Goal: Task Accomplishment & Management: Use online tool/utility

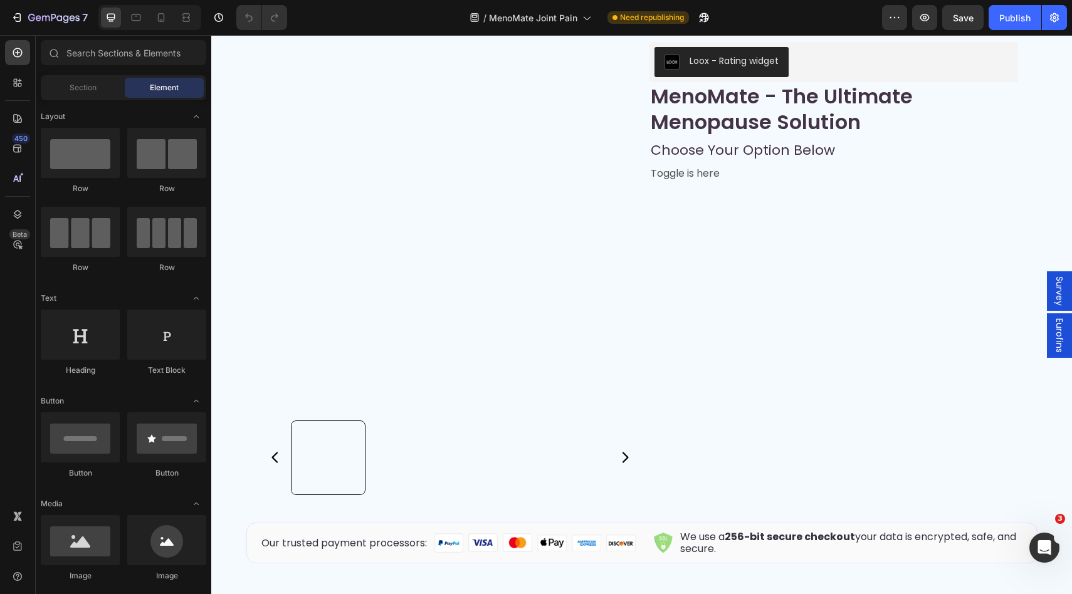
scroll to position [7197, 0]
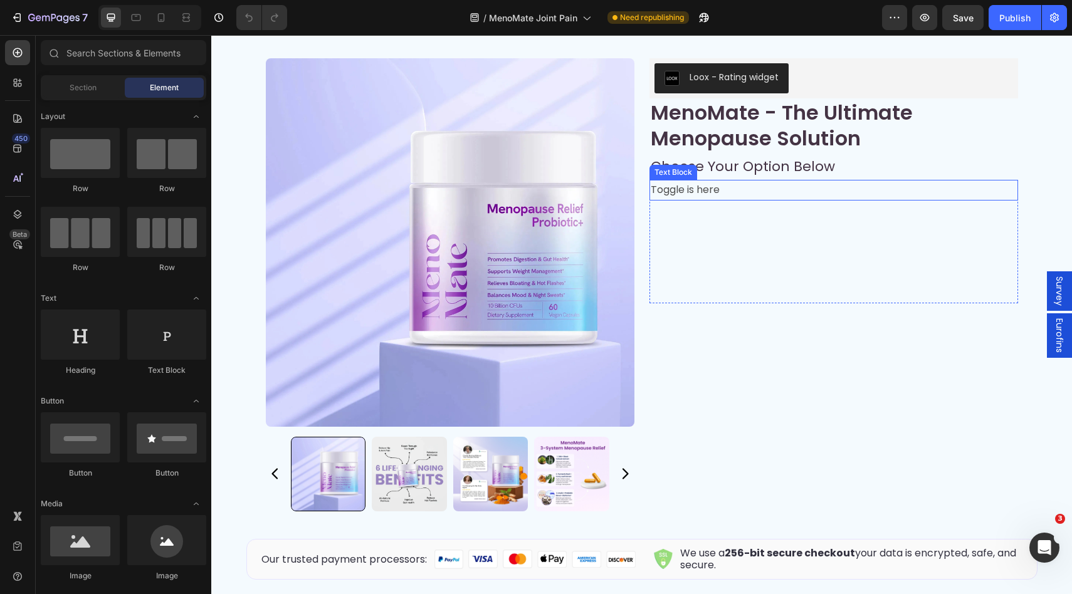
click at [727, 199] on p "Toggle is here" at bounding box center [834, 190] width 366 height 18
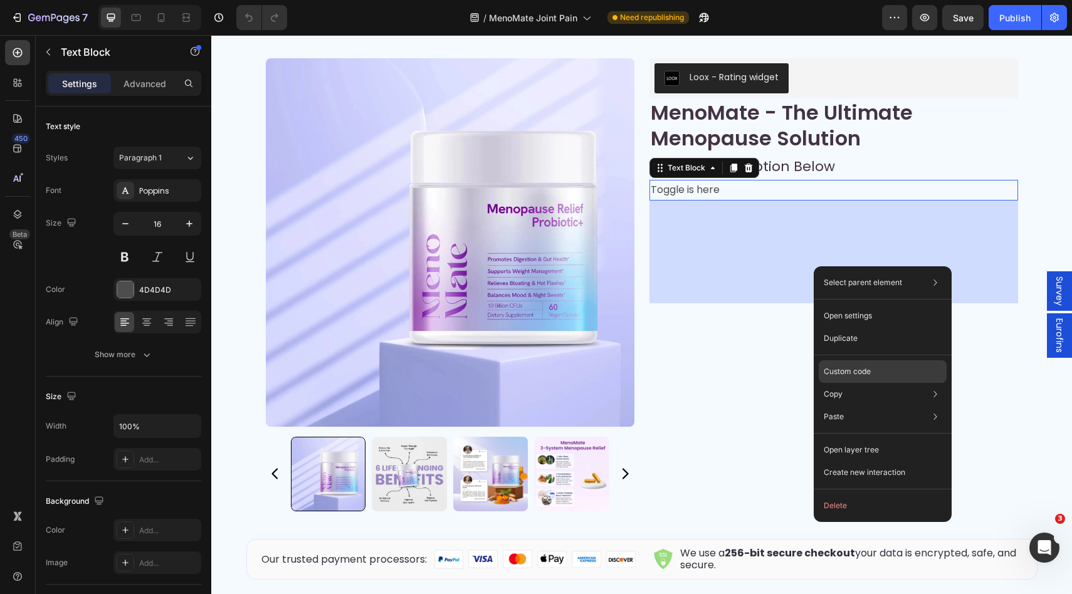
click at [857, 369] on p "Custom code" at bounding box center [847, 371] width 47 height 11
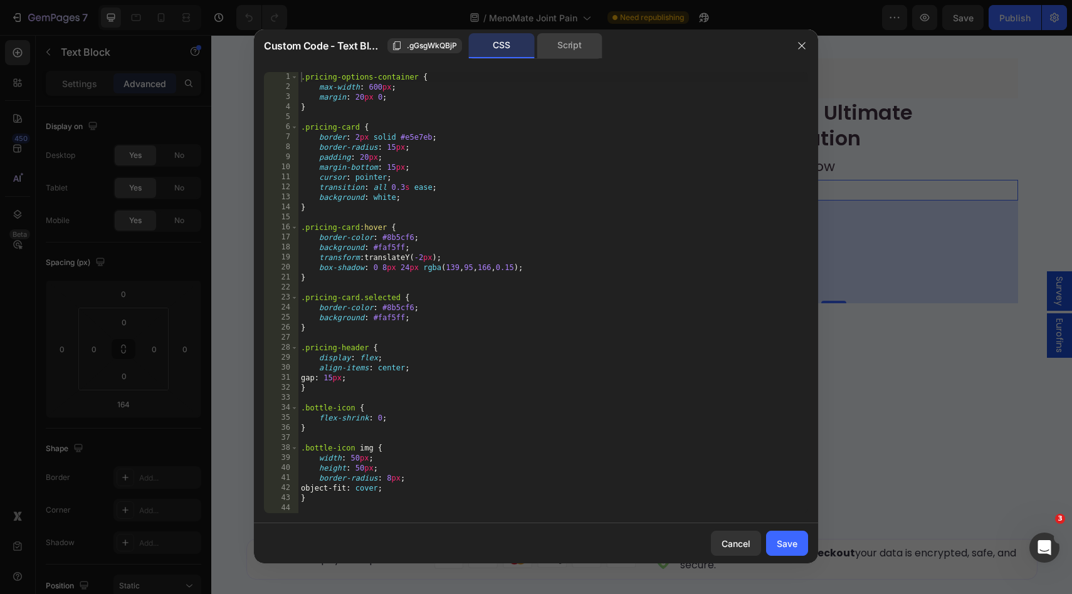
click at [559, 54] on div "Script" at bounding box center [570, 45] width 66 height 25
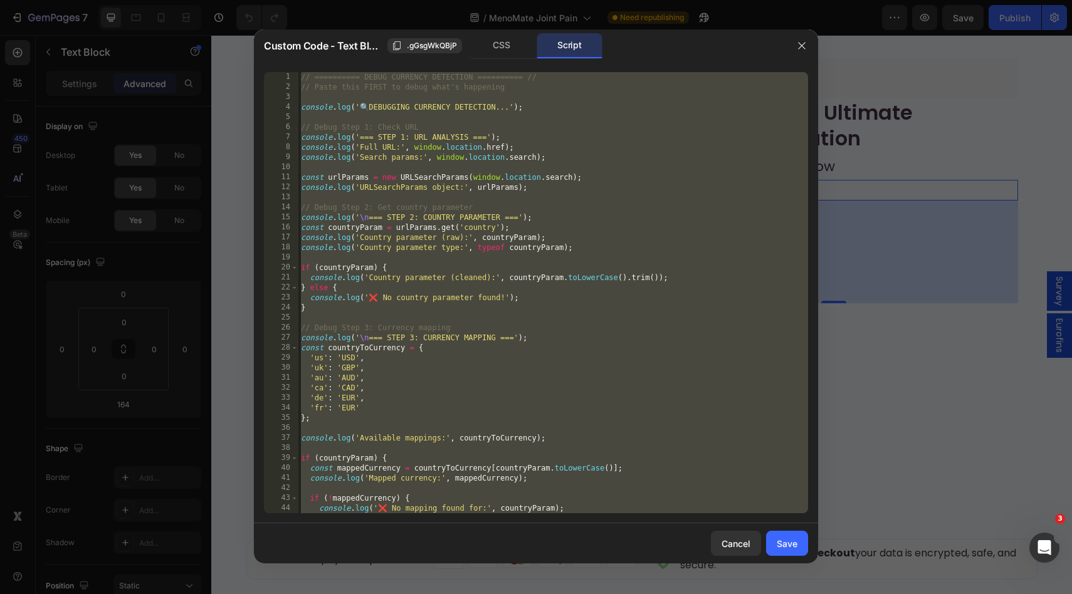
click at [644, 277] on div "// ========== DEBUG CURRENCY DETECTION ========== // // Paste this FIRST to deb…" at bounding box center [553, 302] width 510 height 461
type textarea "console.log('Country parameter (cleaned):', countryParam.toLowerCase().trim());"
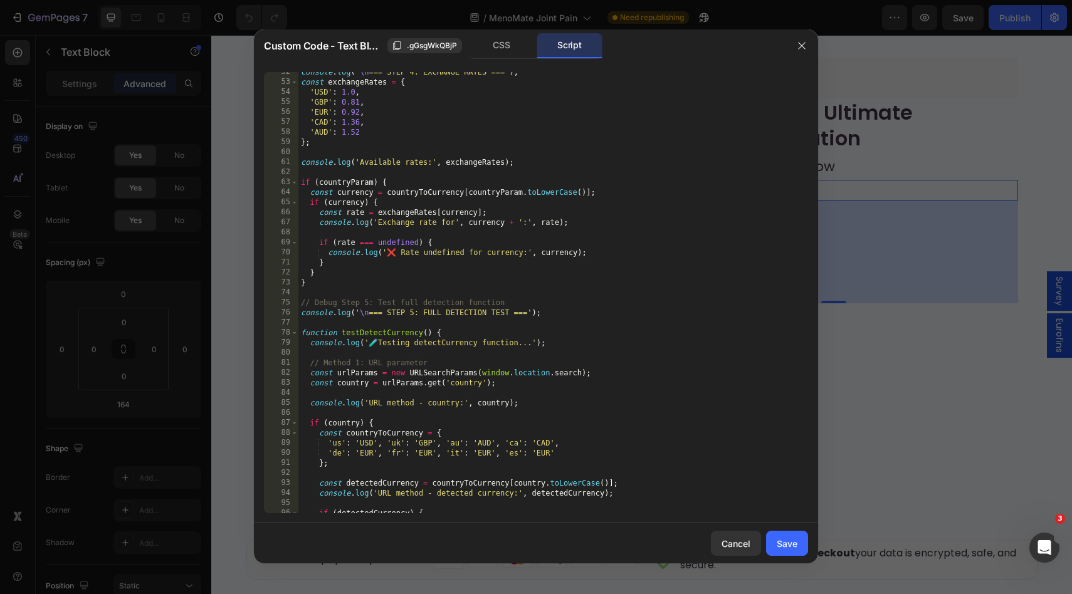
scroll to position [598, 0]
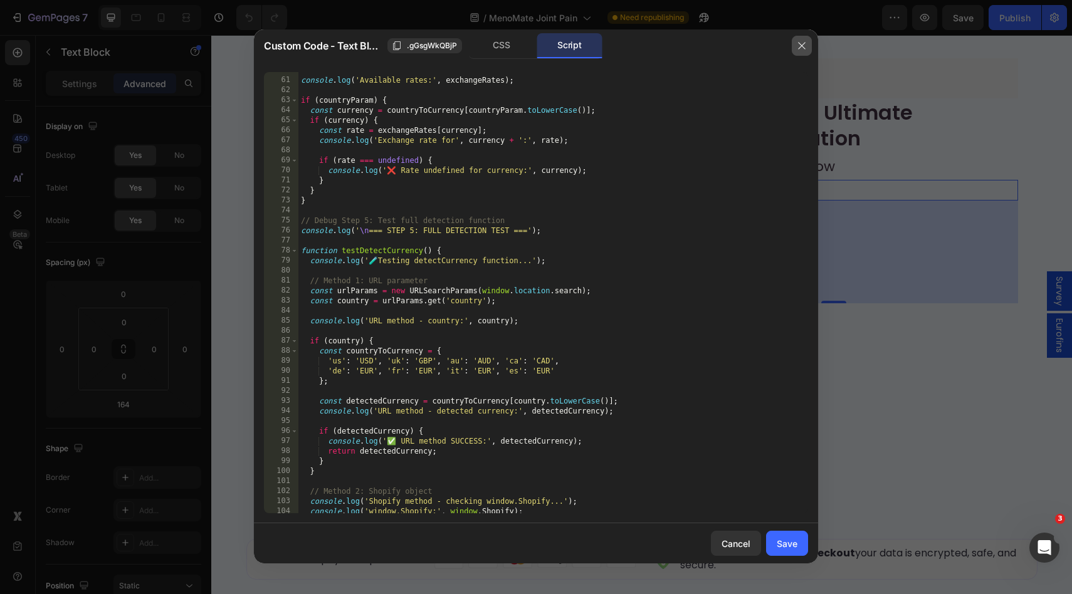
click at [802, 42] on icon "button" at bounding box center [802, 46] width 10 height 10
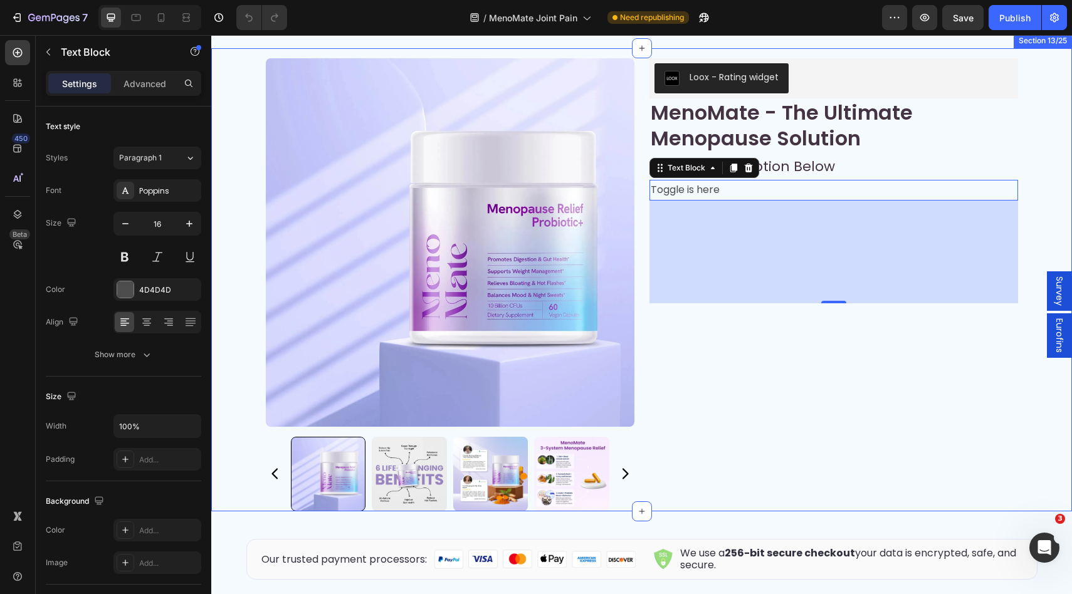
click at [1036, 207] on div "Product Images Row Product Images Loox - Rating widget Loox MenoMate - The Ulti…" at bounding box center [641, 280] width 861 height 464
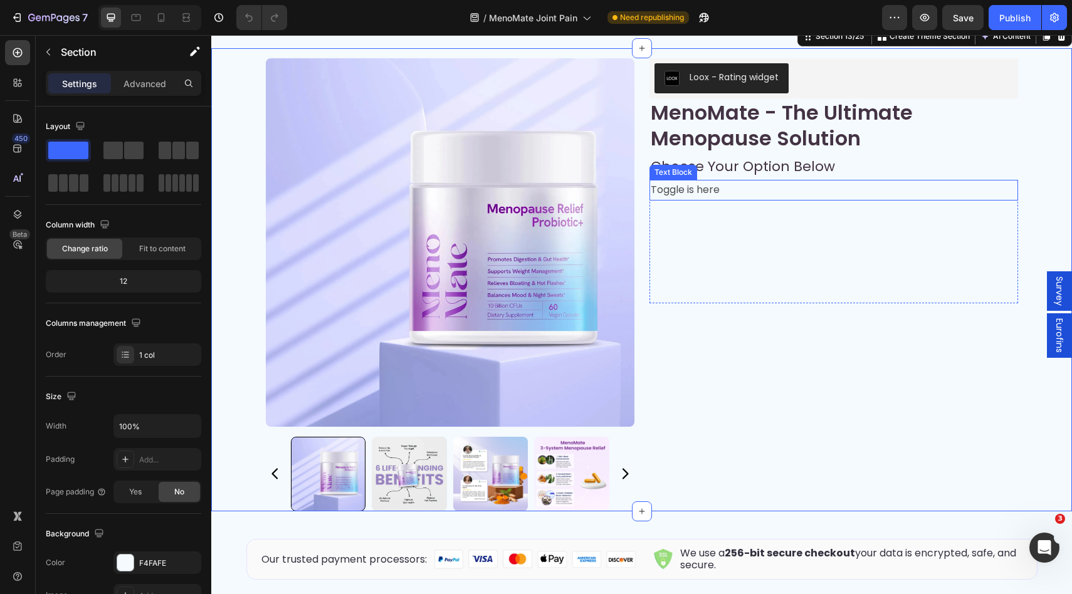
click at [965, 201] on div "Toggle is here" at bounding box center [834, 190] width 369 height 21
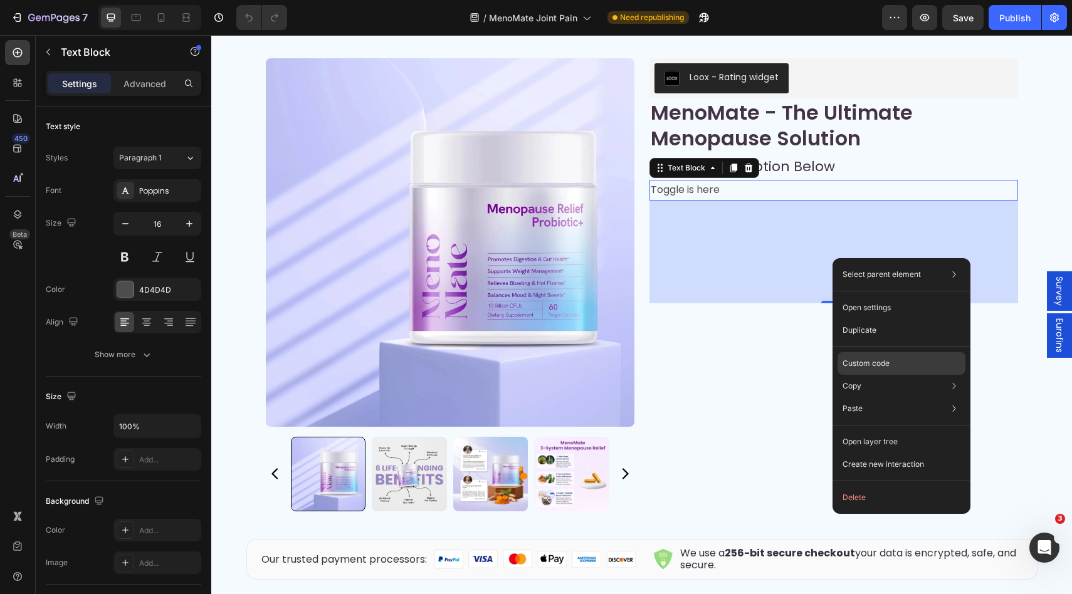
click at [895, 398] on div "Custom code" at bounding box center [902, 409] width 128 height 23
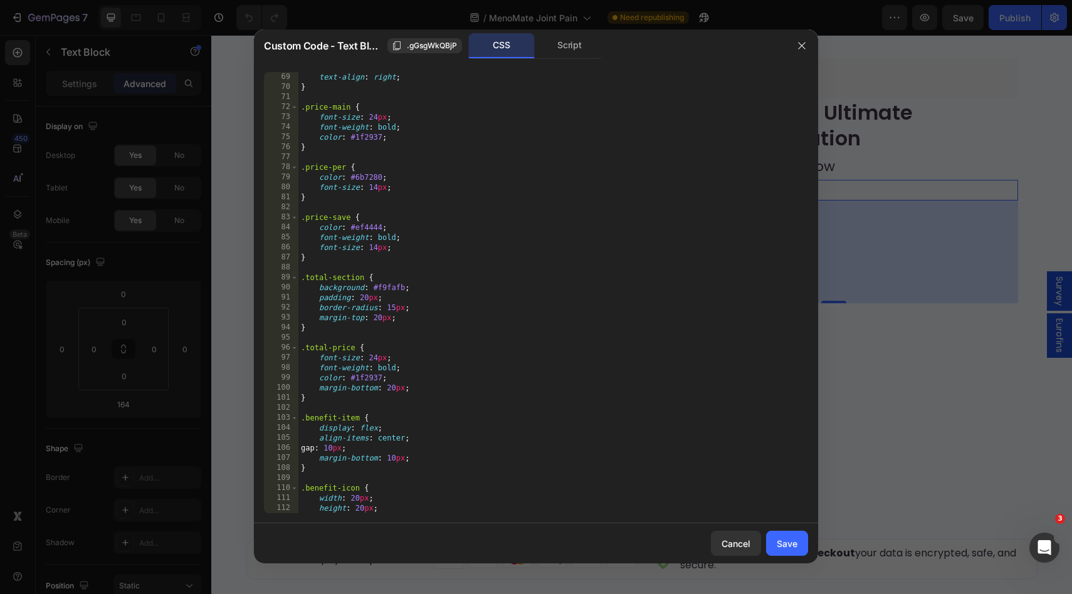
scroll to position [772, 0]
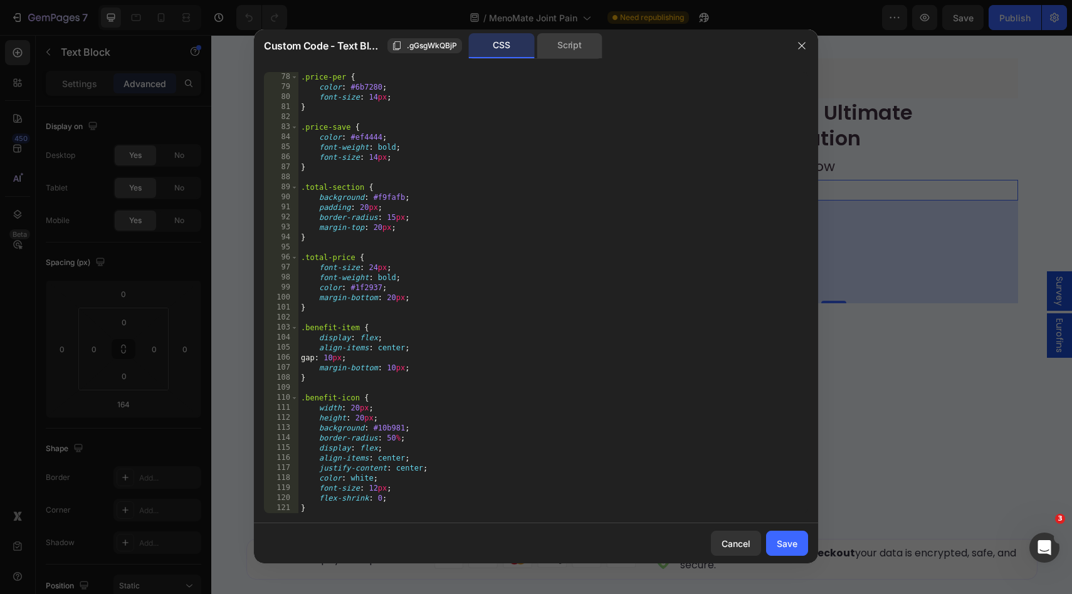
click at [557, 54] on div "Script" at bounding box center [570, 45] width 66 height 25
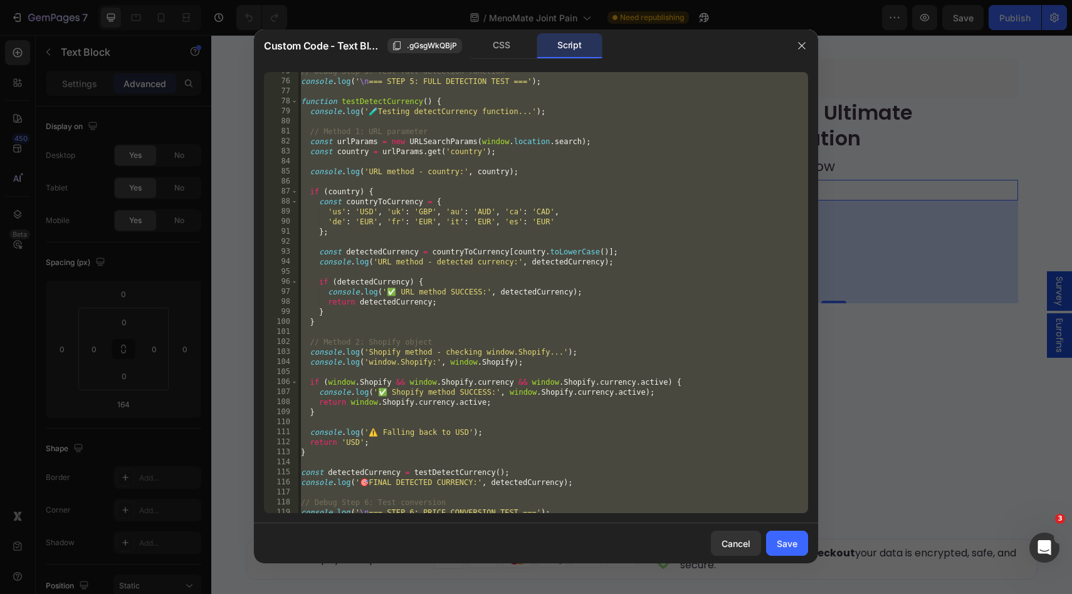
scroll to position [740, 0]
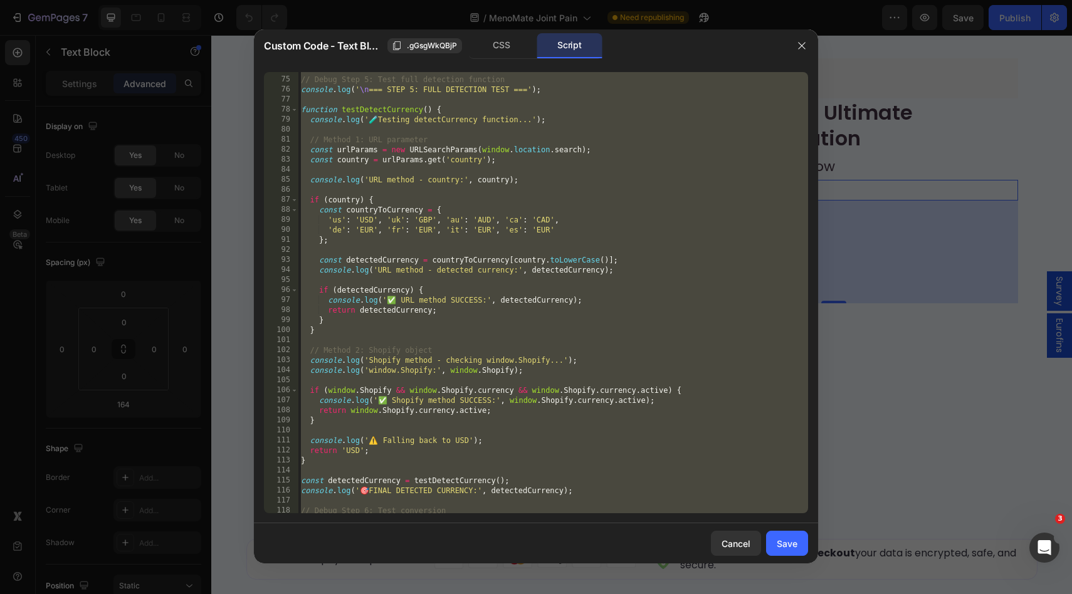
click at [525, 327] on div "// Debug Step 5: Test full detection function console . log ( ' \n === STEP 5: …" at bounding box center [553, 295] width 510 height 461
type textarea "}"
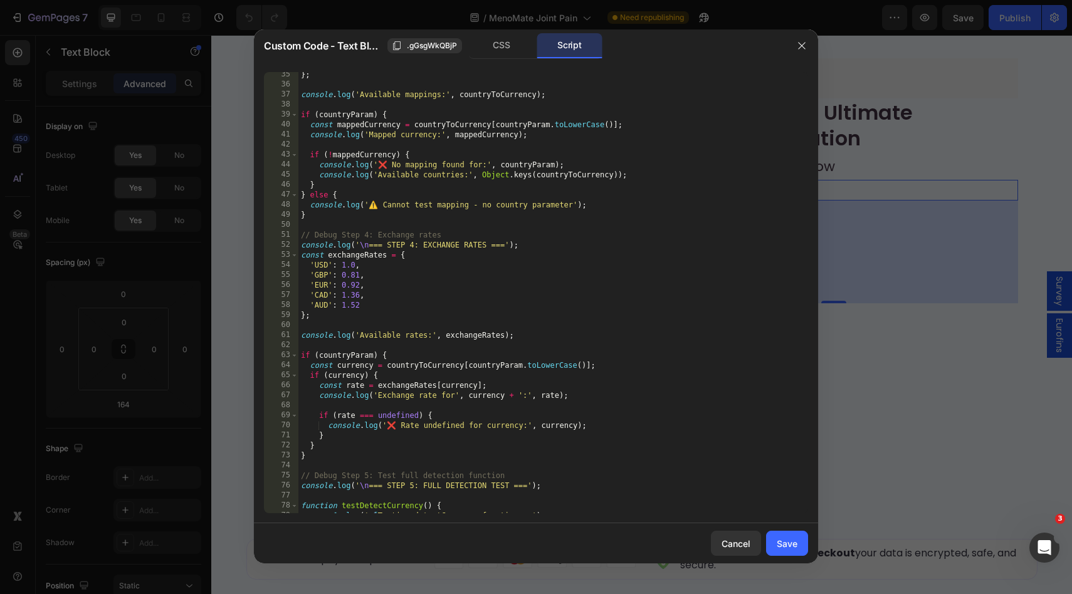
scroll to position [0, 0]
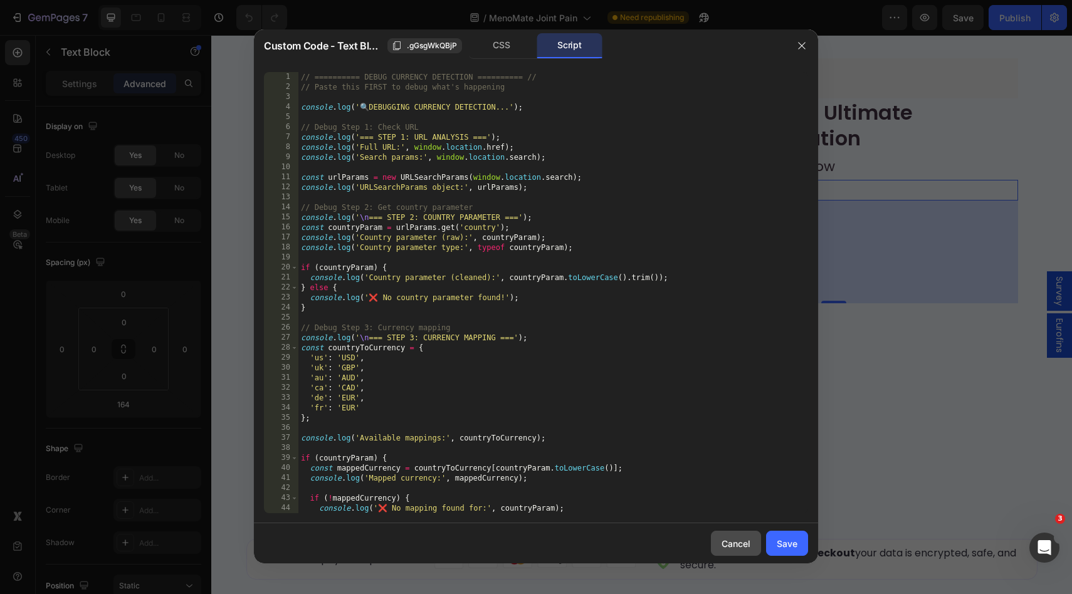
click at [729, 550] on button "Cancel" at bounding box center [736, 543] width 50 height 25
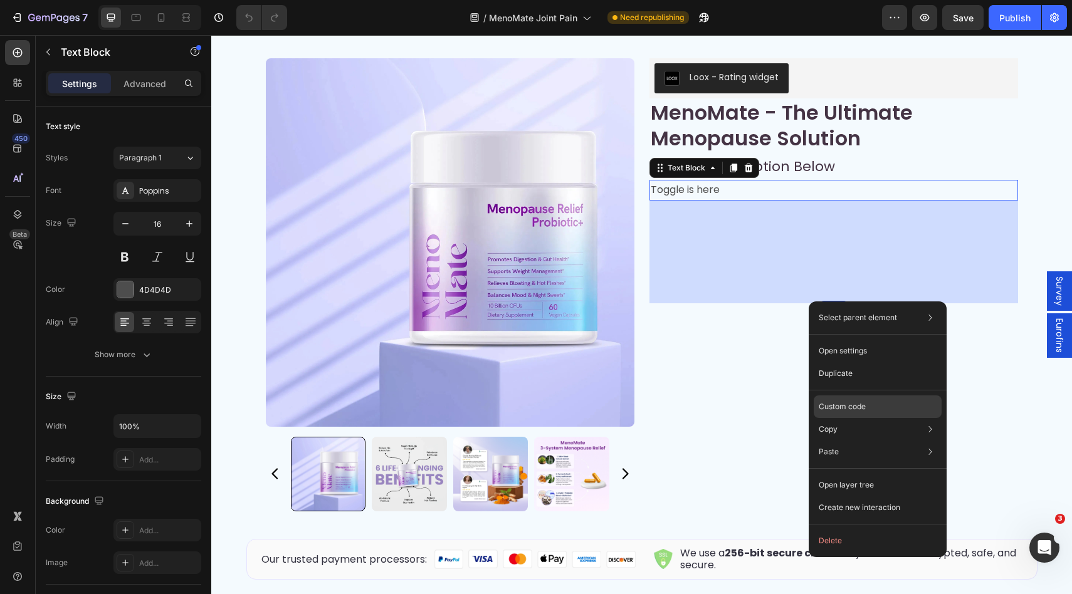
click at [866, 441] on div "Custom code" at bounding box center [878, 452] width 128 height 23
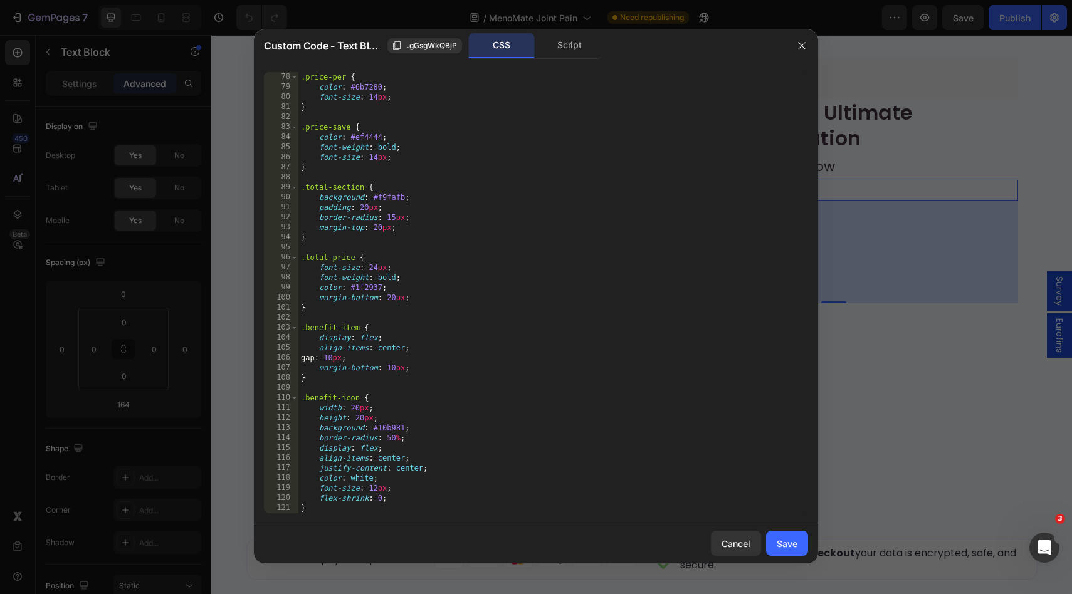
scroll to position [772, 0]
click at [573, 34] on div "Script" at bounding box center [570, 45] width 66 height 25
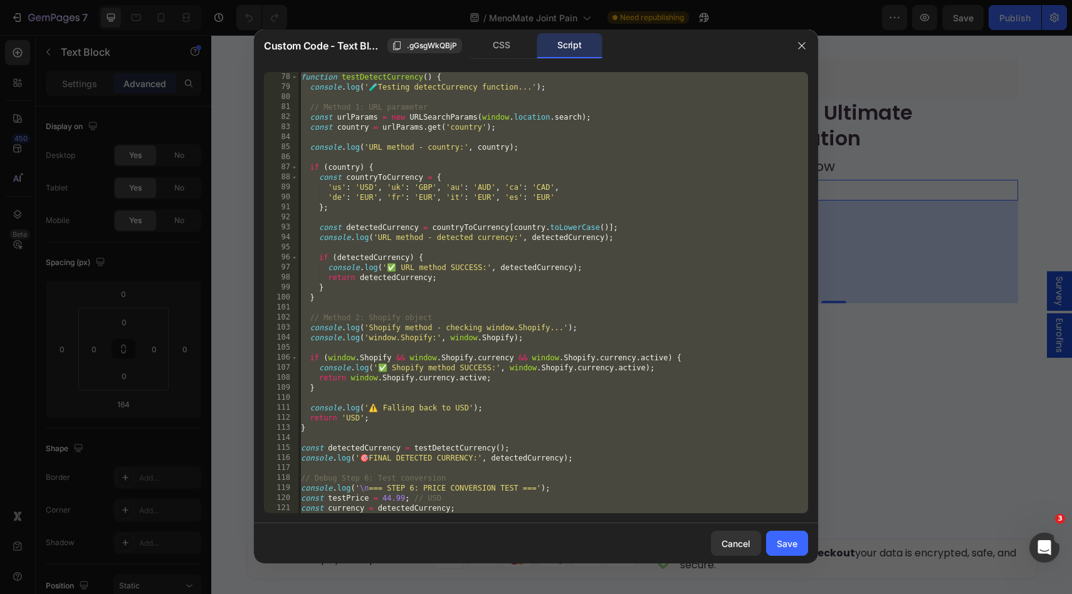
click at [515, 358] on div "function testDetectCurrency ( ) { console . log ( ' 🧪 Testing detectCurrency fu…" at bounding box center [553, 302] width 510 height 461
type textarea "if (window.Shopify && window.Shopify.currency && window.Shopify.currency.active…"
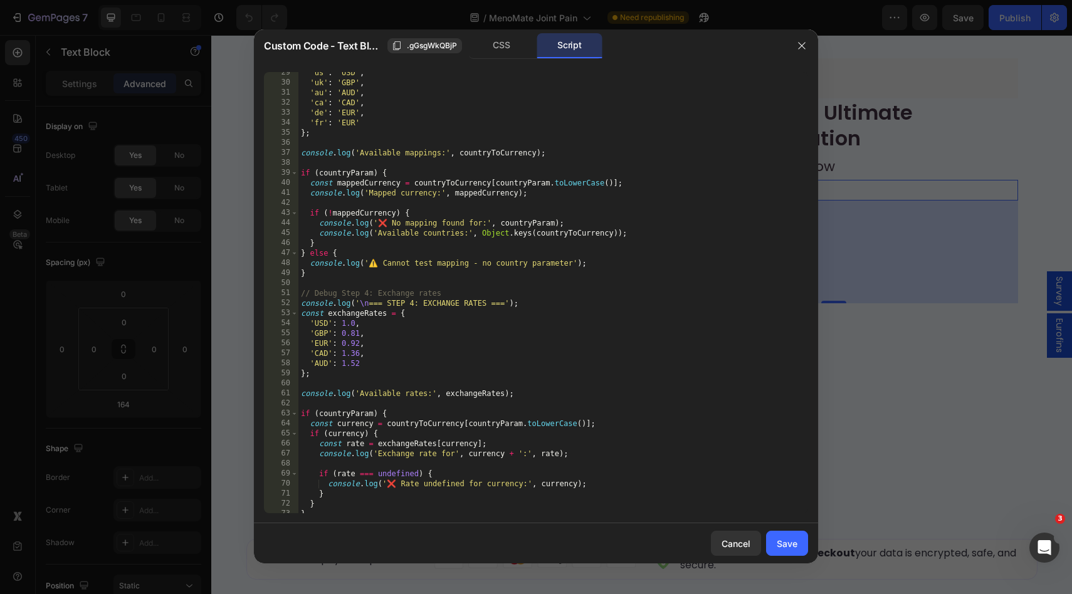
scroll to position [0, 0]
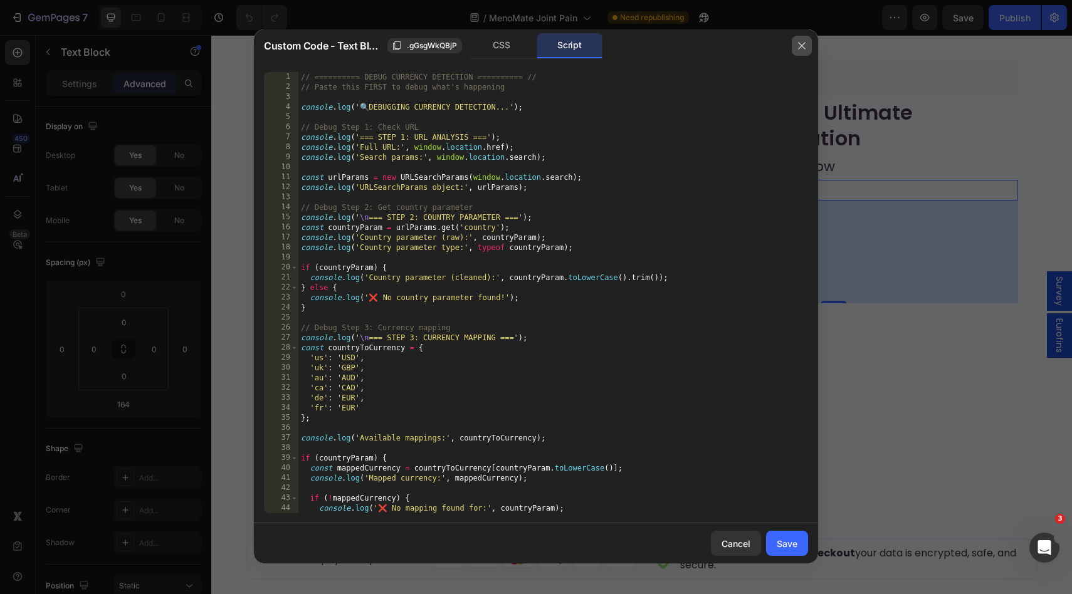
click at [797, 44] on icon "button" at bounding box center [802, 46] width 10 height 10
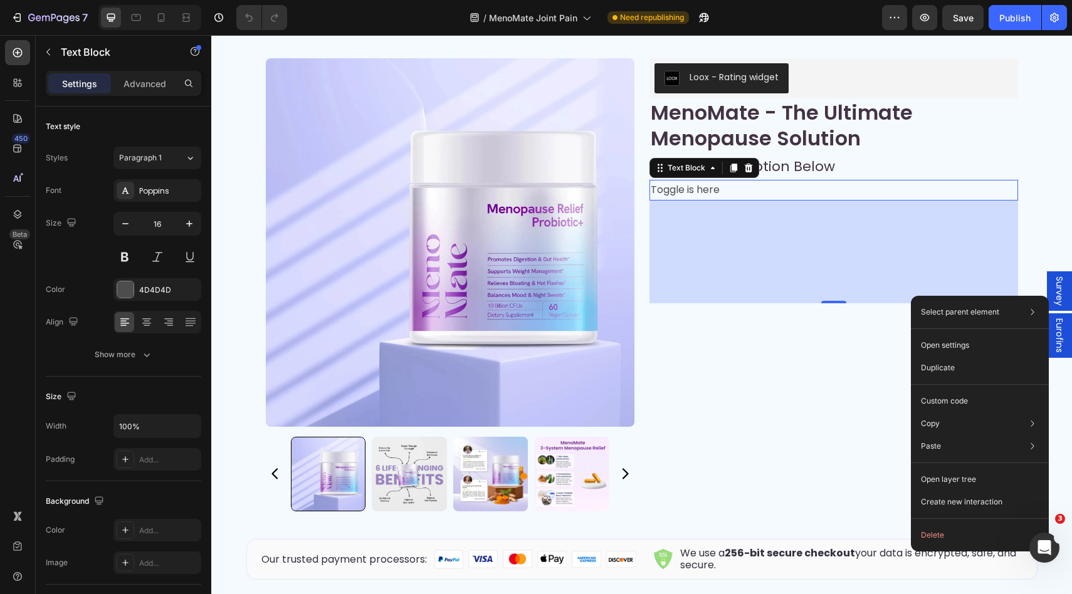
click at [954, 199] on p "Toggle is here" at bounding box center [834, 190] width 366 height 18
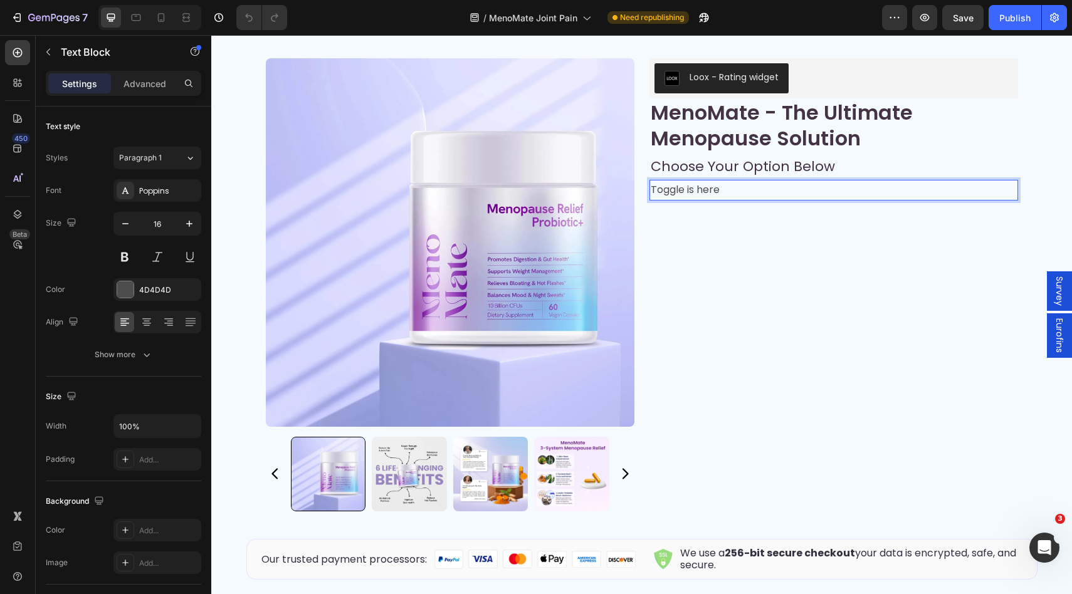
click at [954, 199] on p "Toggle is here" at bounding box center [834, 190] width 366 height 18
click at [930, 446] on div "Product Images Loox - Rating widget Loox MenoMate - The Ultimate Menopause Solu…" at bounding box center [834, 285] width 369 height 454
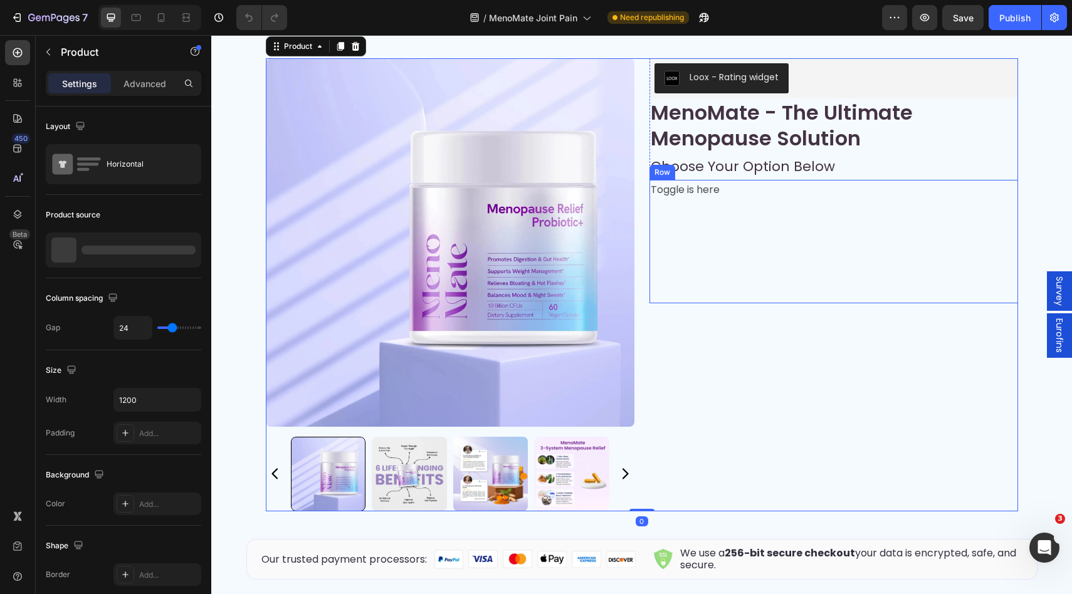
click at [943, 303] on div "Toggle is here Text Block" at bounding box center [834, 242] width 369 height 124
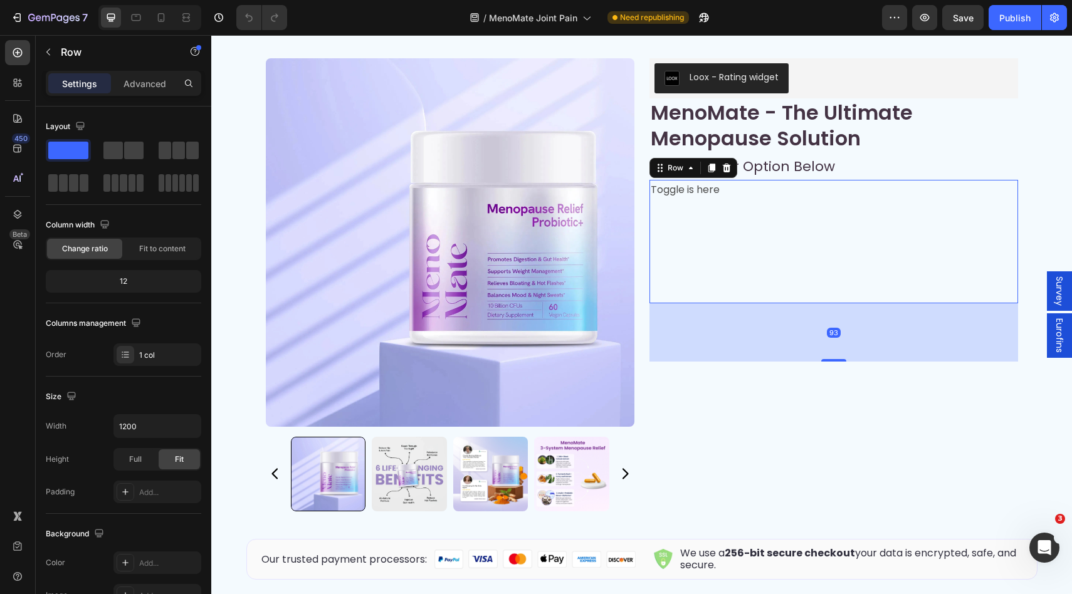
drag, startPoint x: 830, startPoint y: 375, endPoint x: 863, endPoint y: 328, distance: 57.6
click at [828, 362] on div at bounding box center [833, 360] width 25 height 3
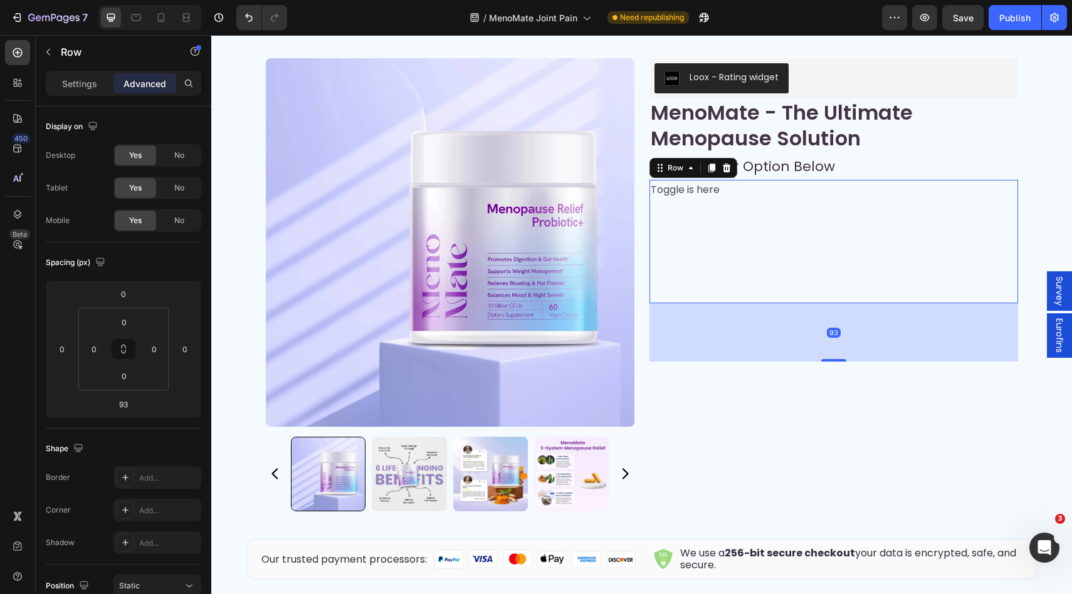
click at [884, 284] on div "Toggle is here Text Block" at bounding box center [834, 242] width 369 height 124
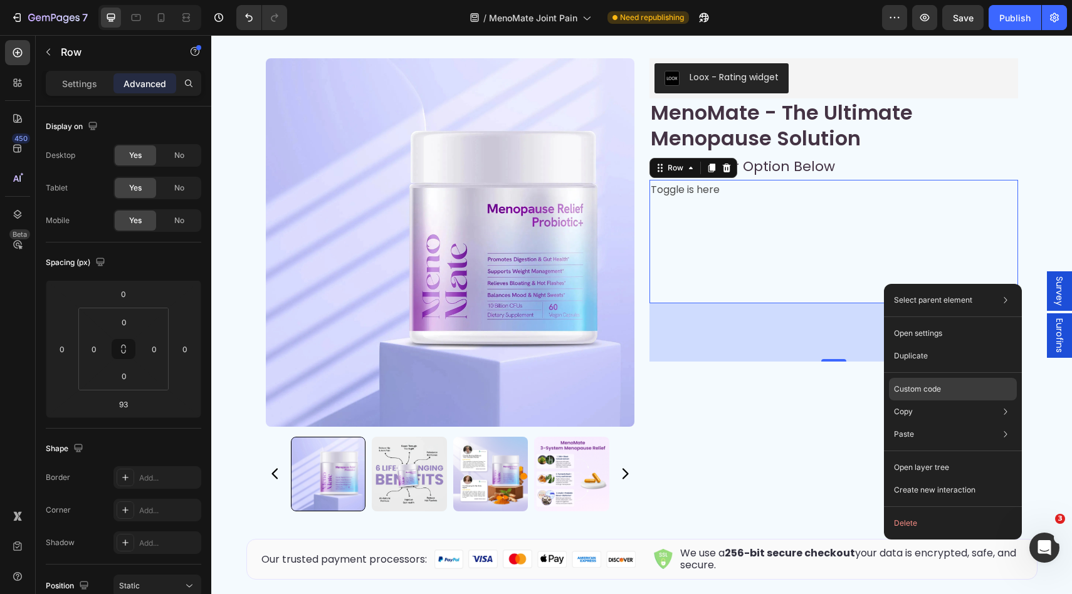
click at [919, 384] on p "Custom code" at bounding box center [917, 389] width 47 height 11
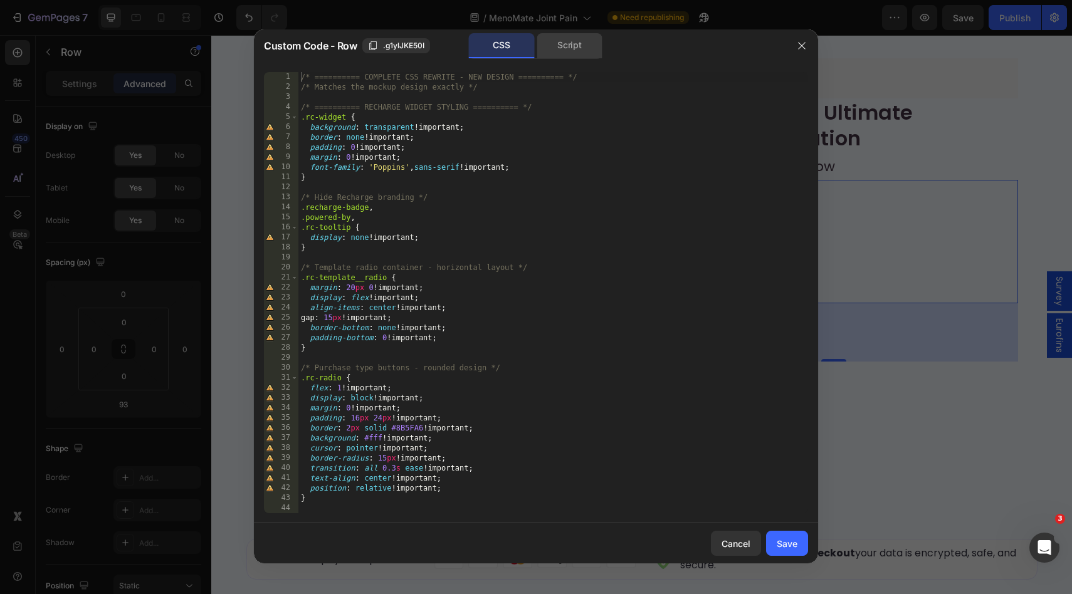
click at [574, 43] on div "Script" at bounding box center [570, 45] width 66 height 25
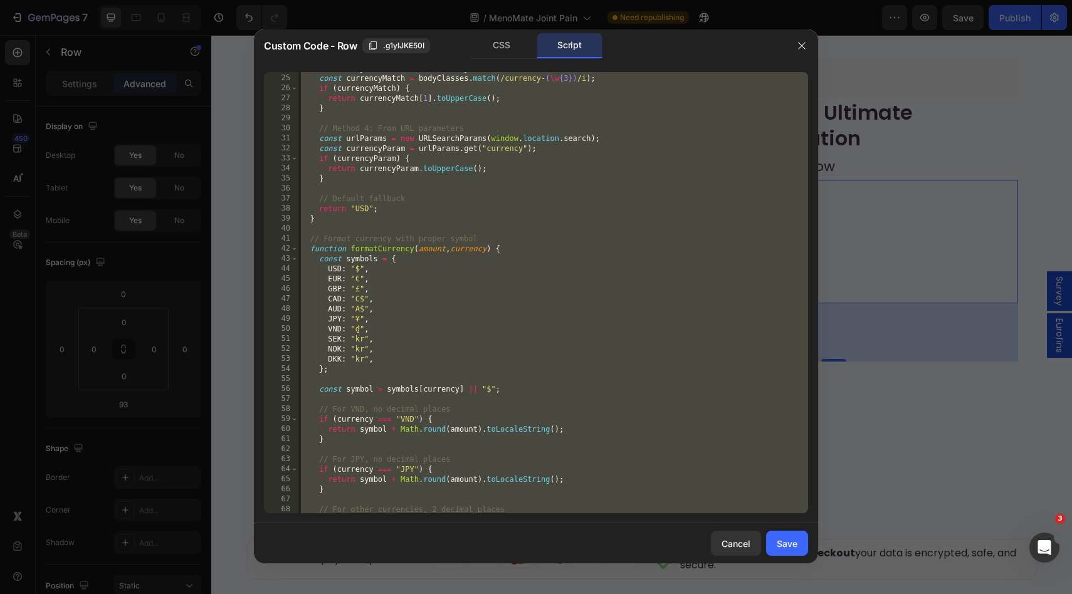
scroll to position [240, 0]
click at [542, 364] on div "const bodyClasses = document . body . className ; const currencyMatch = bodyCla…" at bounding box center [553, 293] width 510 height 461
type textarea "DKK: "kr","
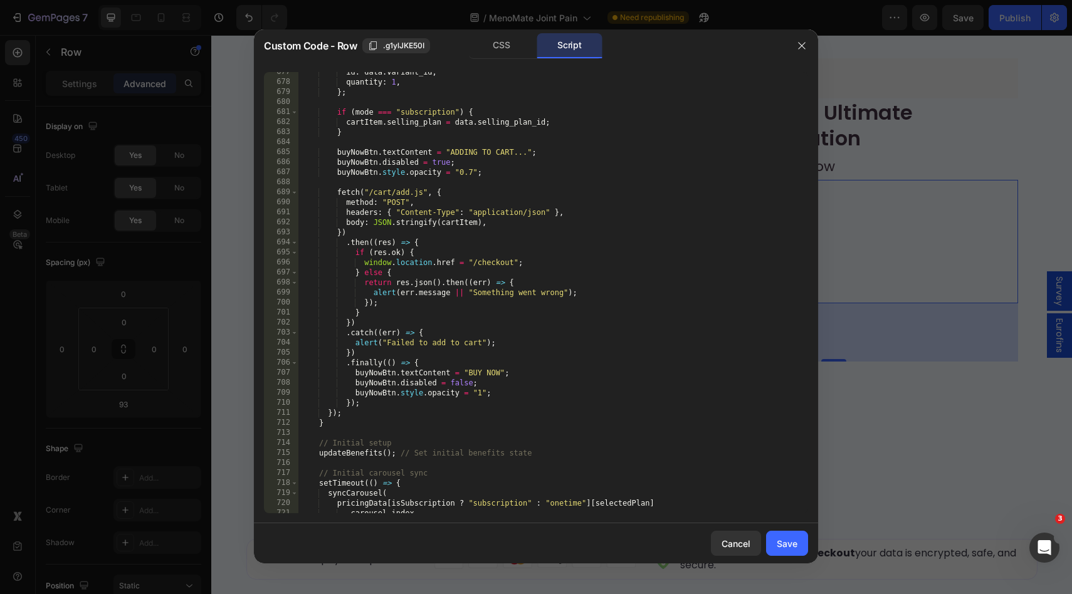
scroll to position [7755, 0]
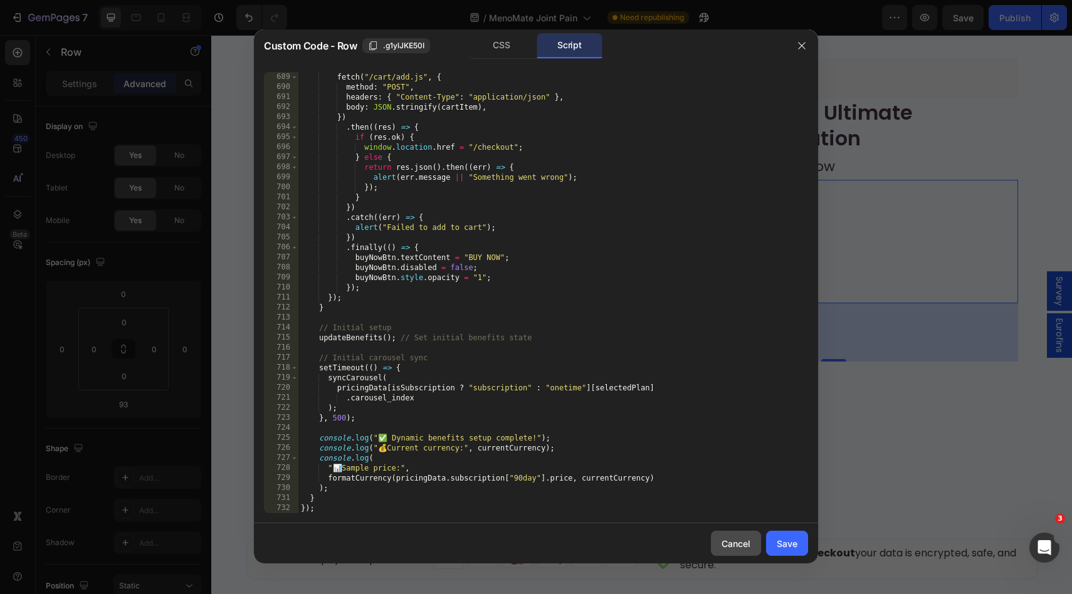
click at [734, 549] on div "Cancel" at bounding box center [736, 543] width 29 height 13
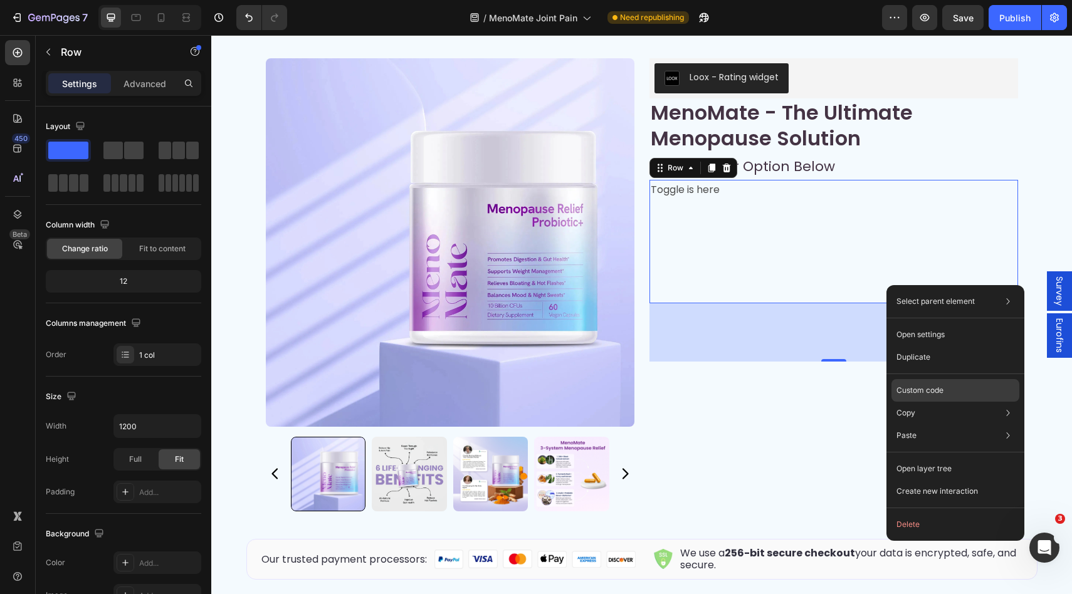
click at [916, 388] on p "Custom code" at bounding box center [920, 390] width 47 height 11
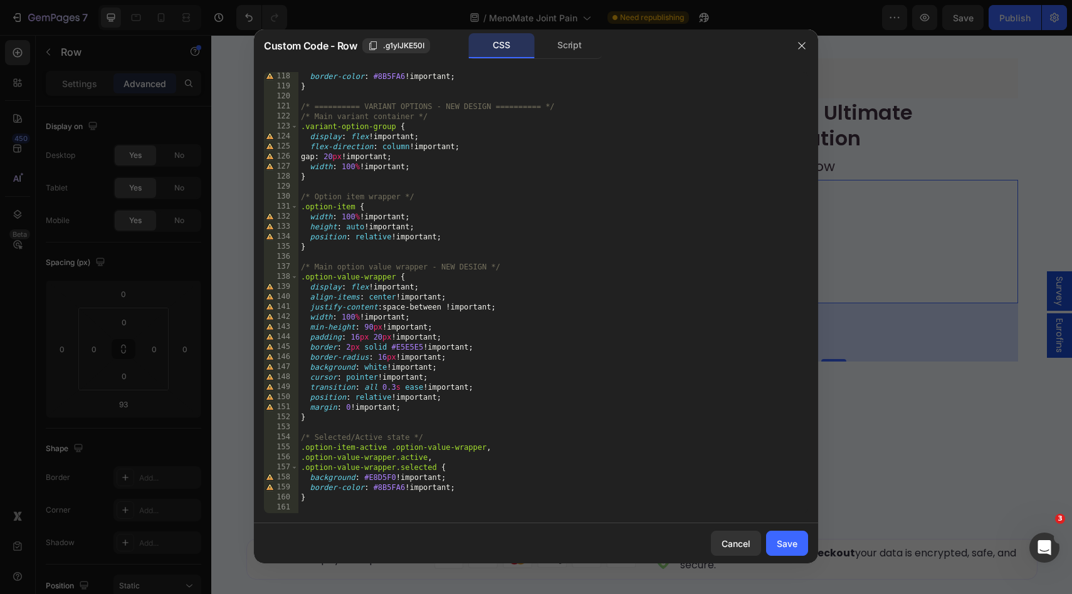
scroll to position [1356, 0]
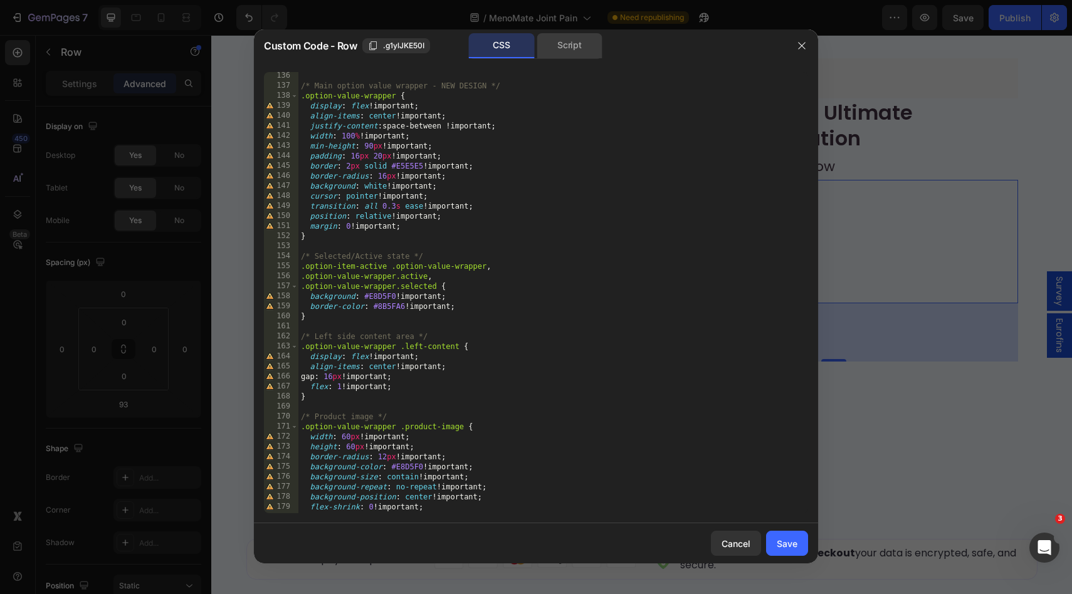
click at [579, 36] on div "Script" at bounding box center [570, 45] width 66 height 25
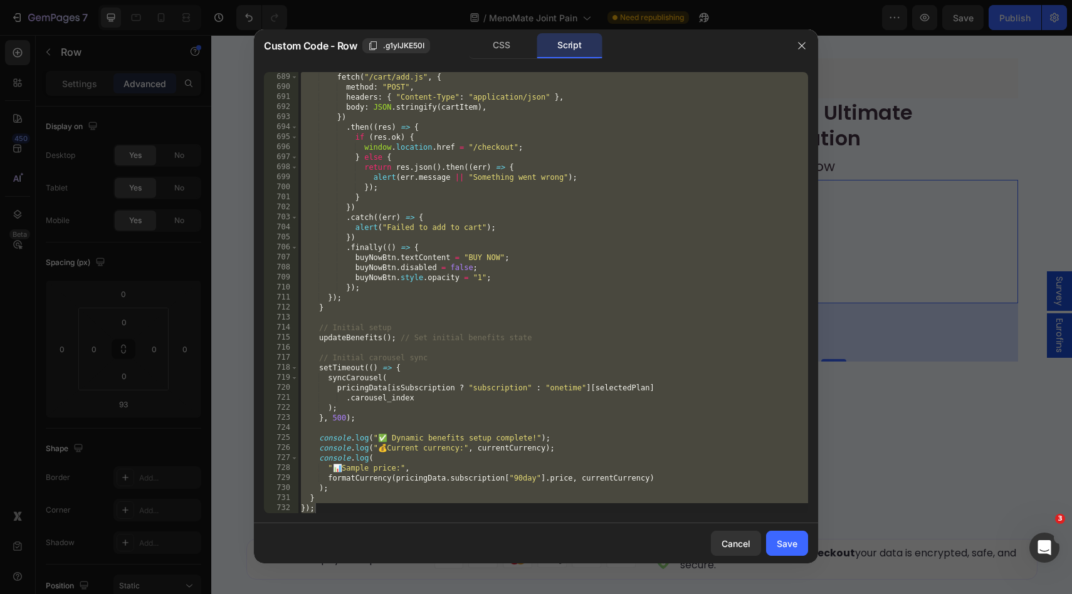
scroll to position [7755, 0]
click at [522, 359] on div "fetch ( "/cart/add.js" , { method : "POST" , headers : { "Content-Type" : "appl…" at bounding box center [553, 302] width 510 height 461
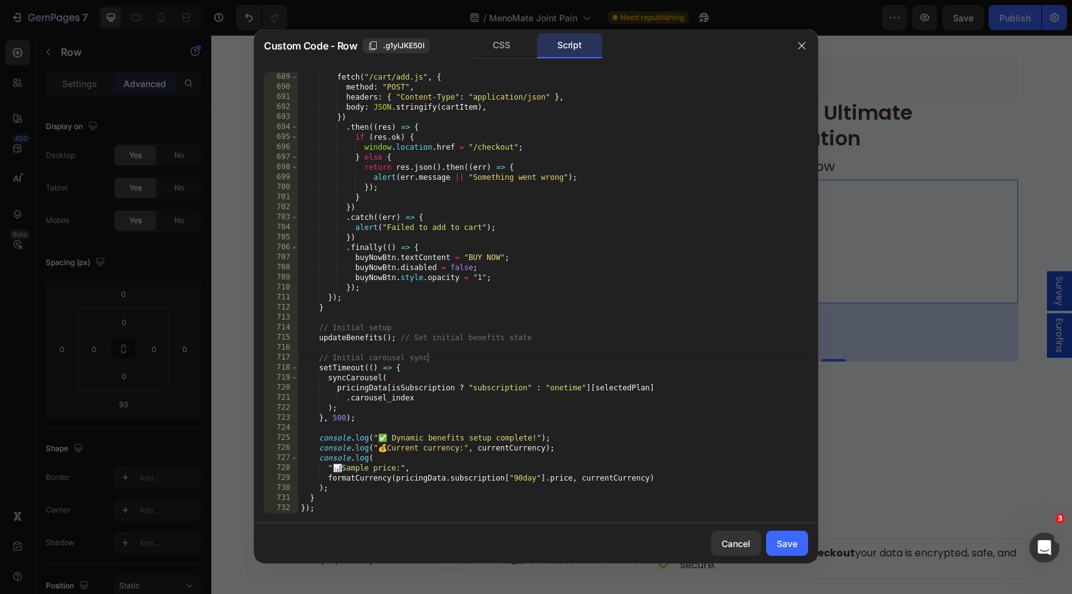
type textarea "// Initial carousel sync"
click at [803, 40] on button "button" at bounding box center [802, 46] width 20 height 20
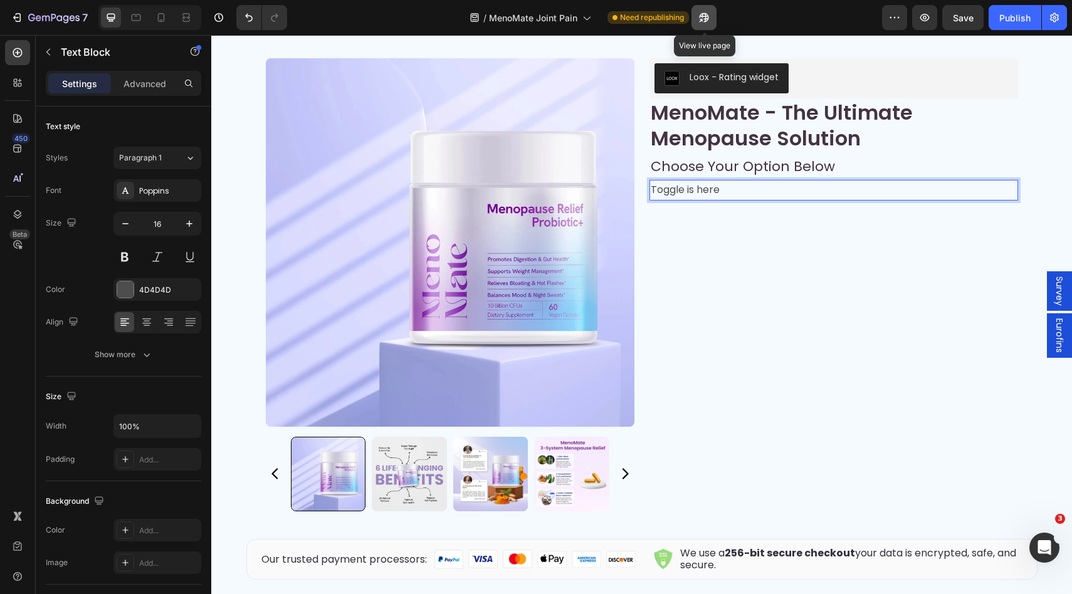
click at [693, 21] on button "button" at bounding box center [704, 17] width 25 height 25
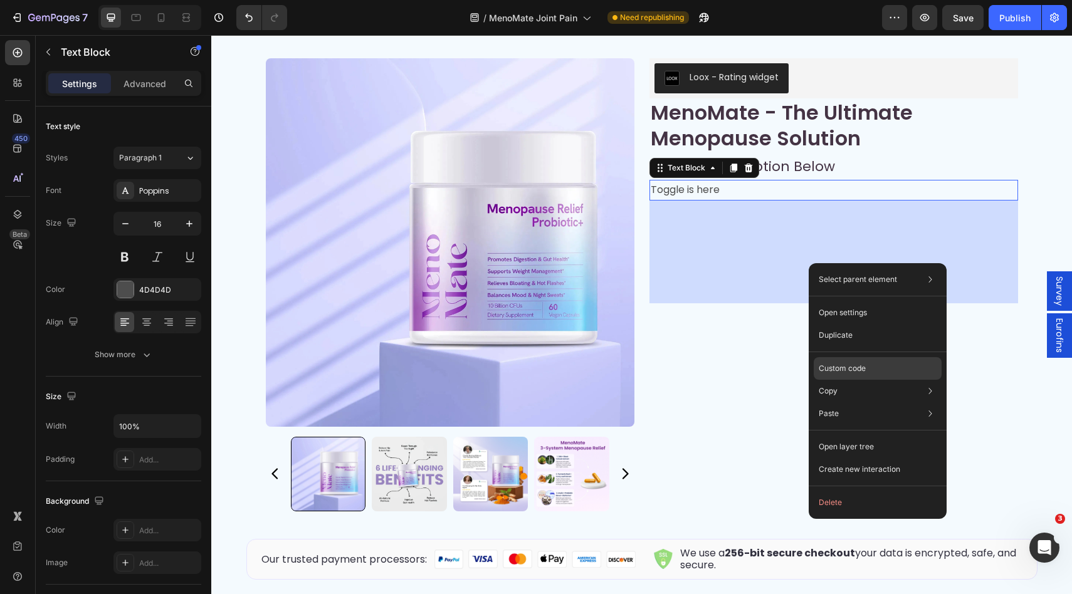
click at [841, 367] on p "Custom code" at bounding box center [842, 368] width 47 height 11
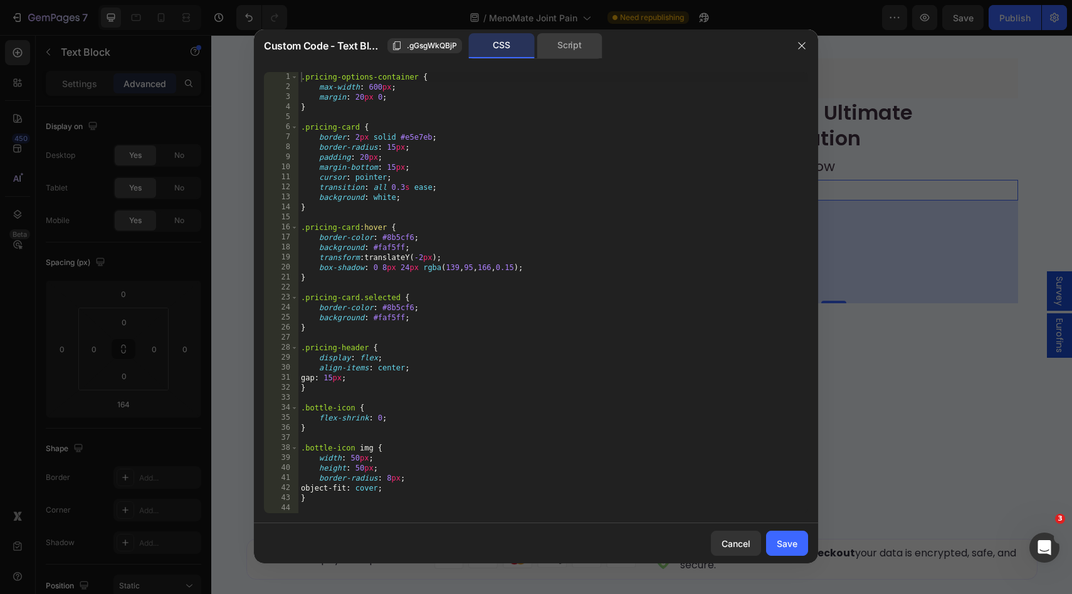
click at [579, 55] on div "Script" at bounding box center [570, 45] width 66 height 25
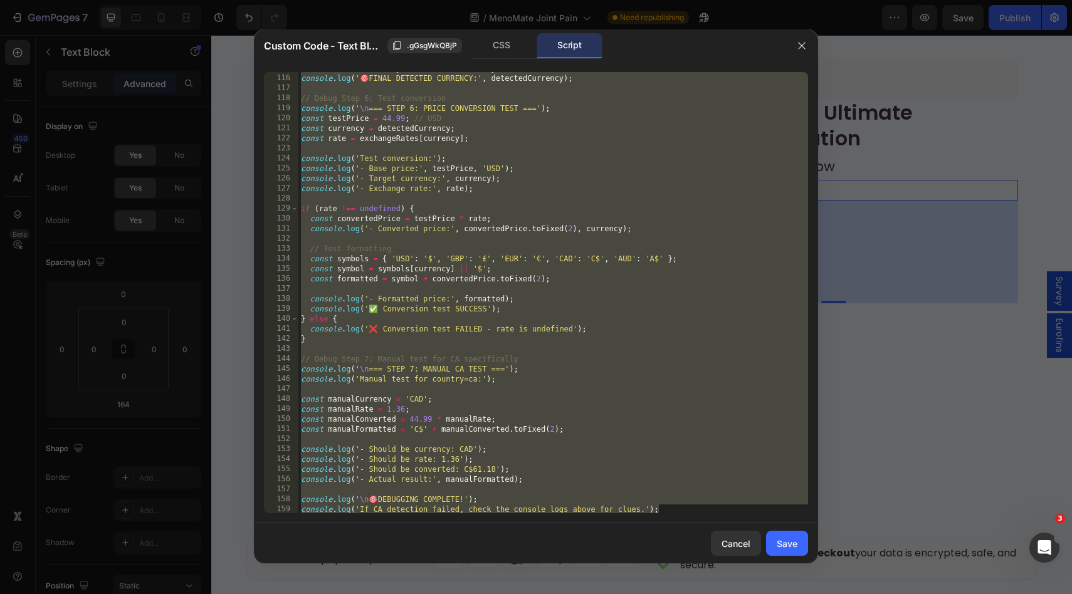
scroll to position [1152, 0]
click at [577, 391] on div "const detectedCurrency = testDetectCurrency ( ) ; console . log ( ' 🎯 FINAL DET…" at bounding box center [553, 293] width 510 height 461
type textarea "console.log('\n🎯 DEBUGGING COMPLETE!'); console.log('If CA detection failed, ch…"
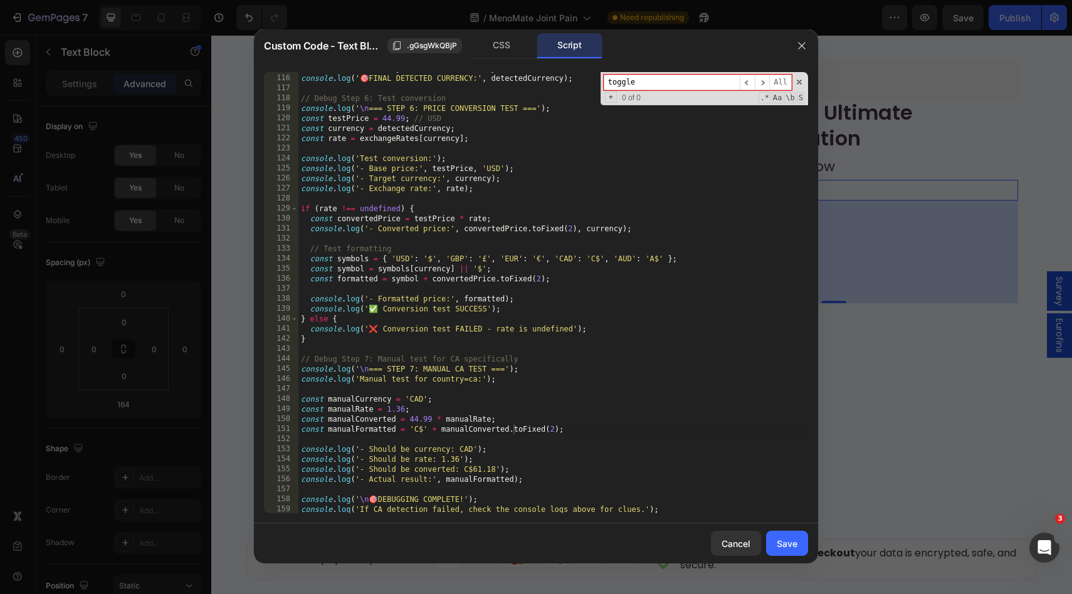
click at [671, 86] on input "toggle" at bounding box center [672, 83] width 136 height 16
type input "t"
drag, startPoint x: 652, startPoint y: 80, endPoint x: 579, endPoint y: 80, distance: 73.4
click at [579, 80] on div "const detectedCurrency = testDetectCurrency ( ) ; console . log ( ' 🎯 FINAL DET…" at bounding box center [553, 292] width 510 height 441
paste input "le is here"
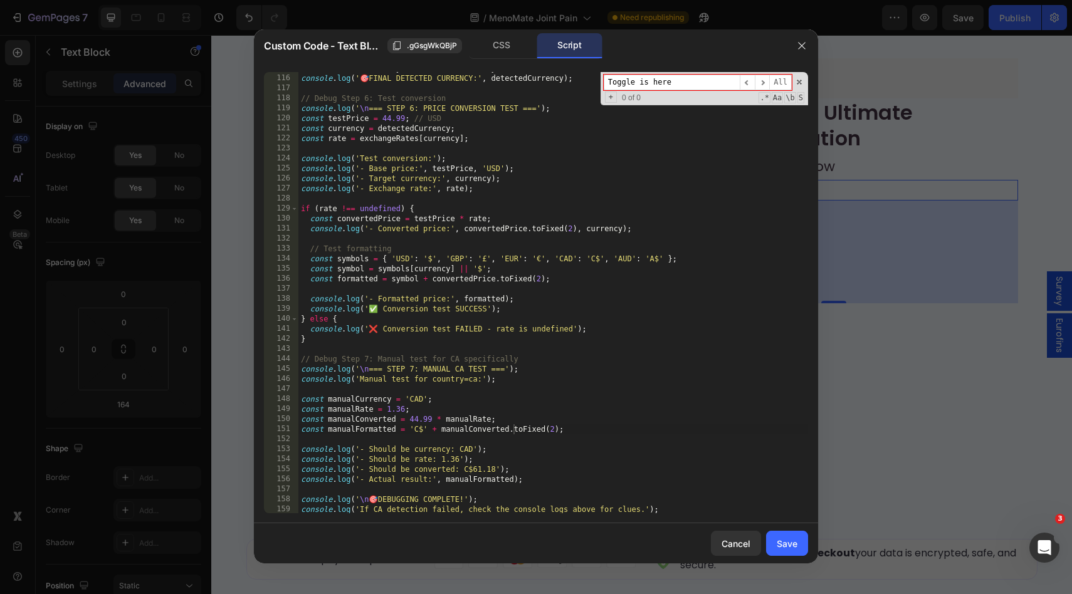
type input "Toggle is here"
click at [652, 356] on div "const detectedCurrency = testDetectCurrency ( ) ; console . log ( ' 🎯 FINAL DET…" at bounding box center [553, 293] width 510 height 461
type textarea "// Debug Step 7: Manual test for CA specifically"
click at [652, 356] on div "const detectedCurrency = testDetectCurrency ( ) ; console . log ( ' 🎯 FINAL DET…" at bounding box center [553, 293] width 510 height 461
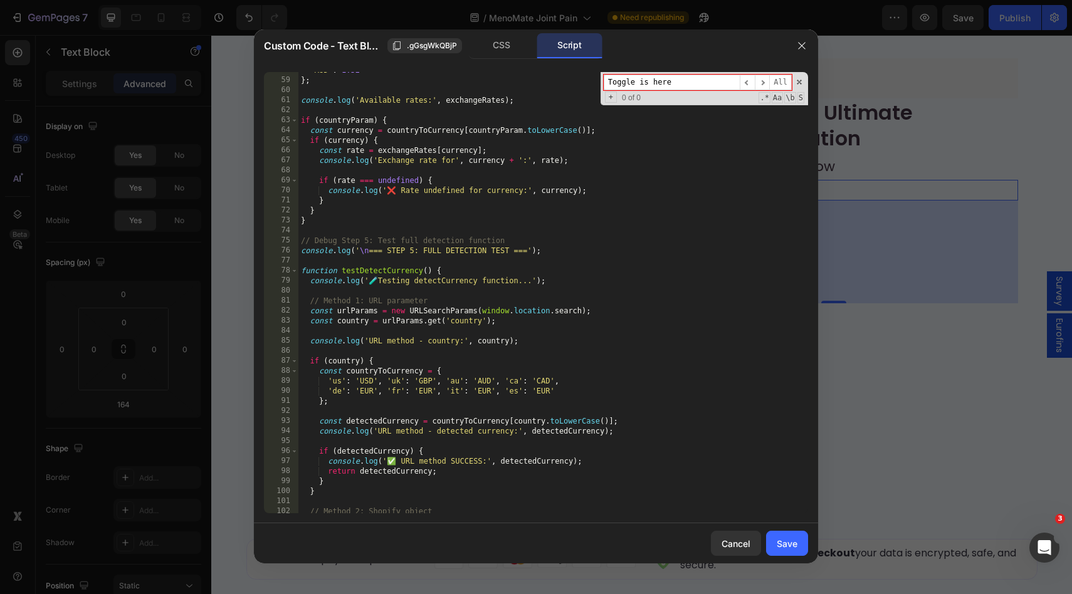
scroll to position [0, 0]
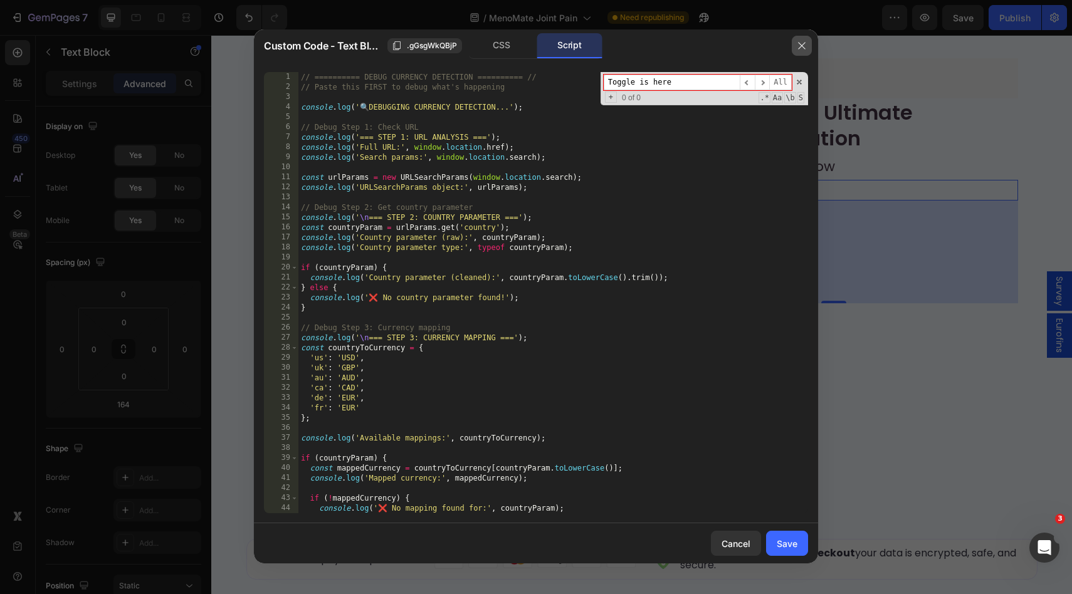
click at [808, 44] on button "button" at bounding box center [802, 46] width 20 height 20
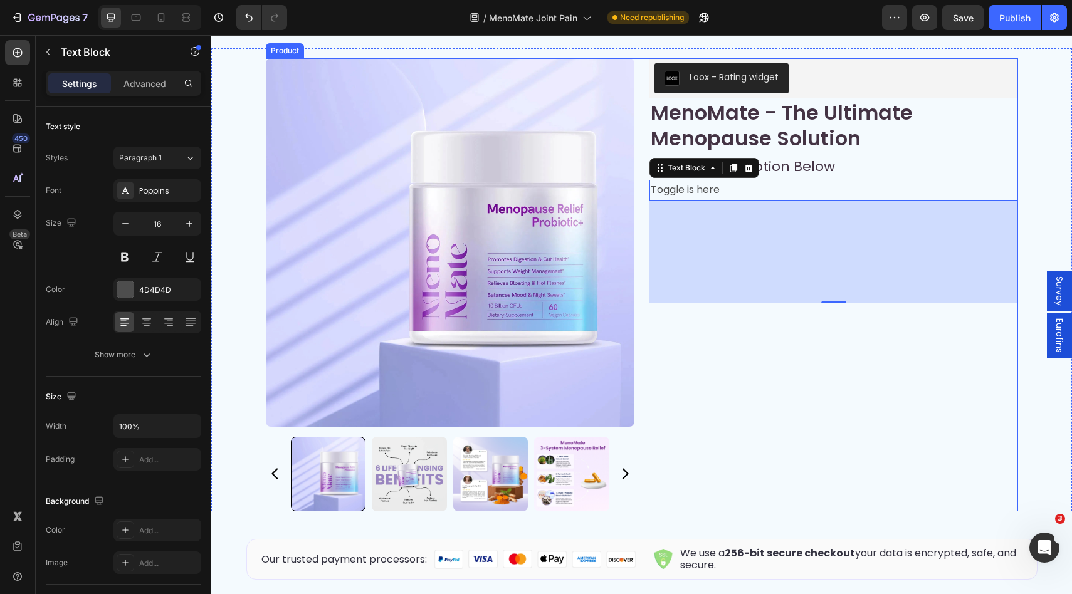
click at [903, 511] on div "Product Images Loox - Rating widget Loox MenoMate - The Ultimate Menopause Solu…" at bounding box center [834, 285] width 369 height 454
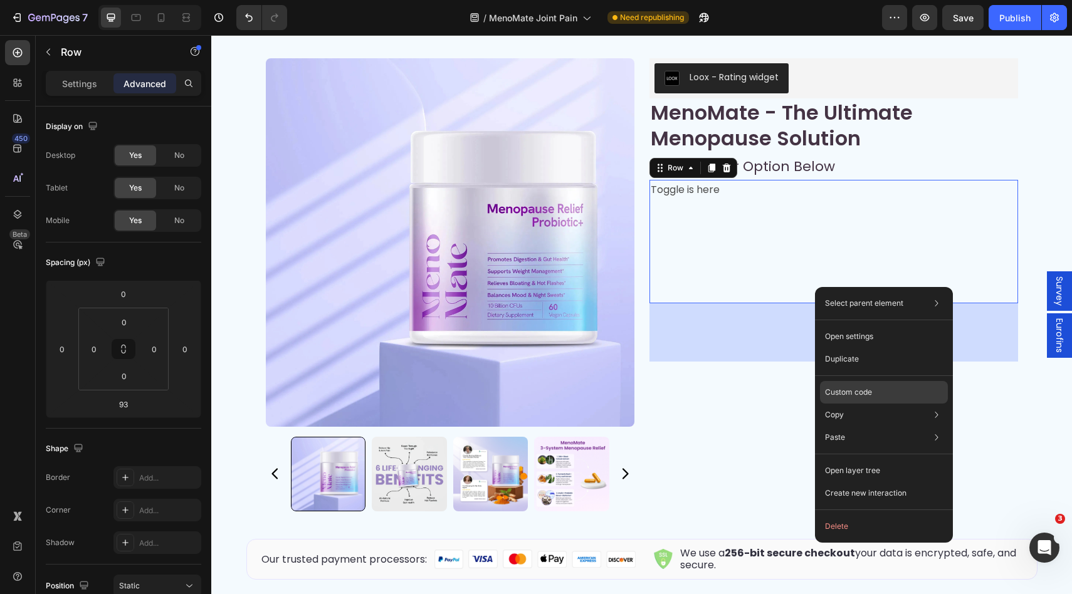
click at [878, 426] on div "Custom code" at bounding box center [884, 437] width 128 height 23
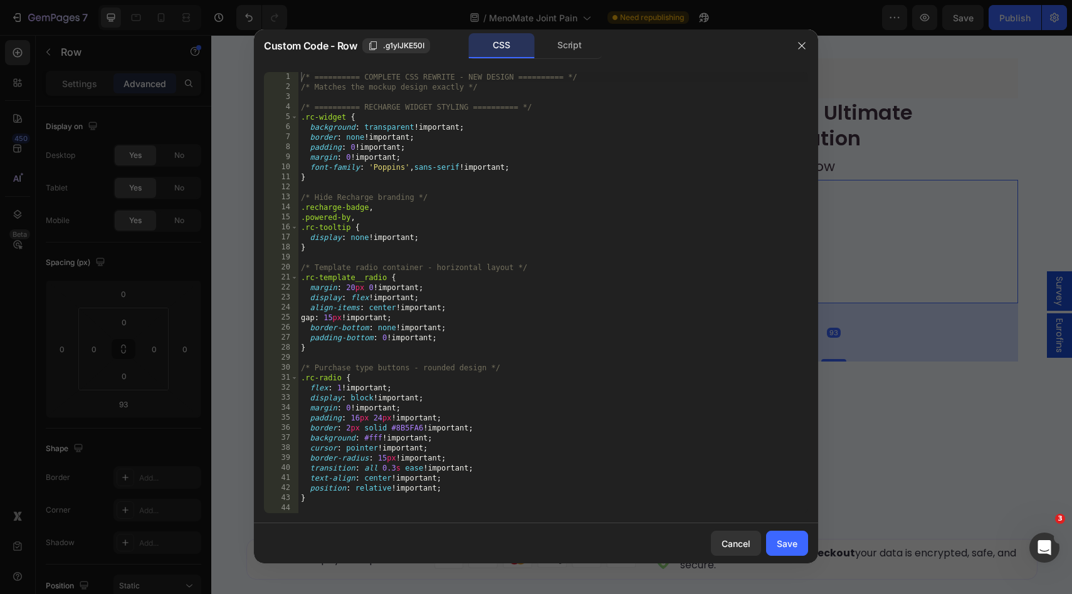
click at [594, 290] on div "/* ========== COMPLETE CSS REWRITE - NEW DESIGN ========== */ /* Matches the mo…" at bounding box center [553, 302] width 510 height 461
click at [581, 55] on div "Script" at bounding box center [570, 45] width 66 height 25
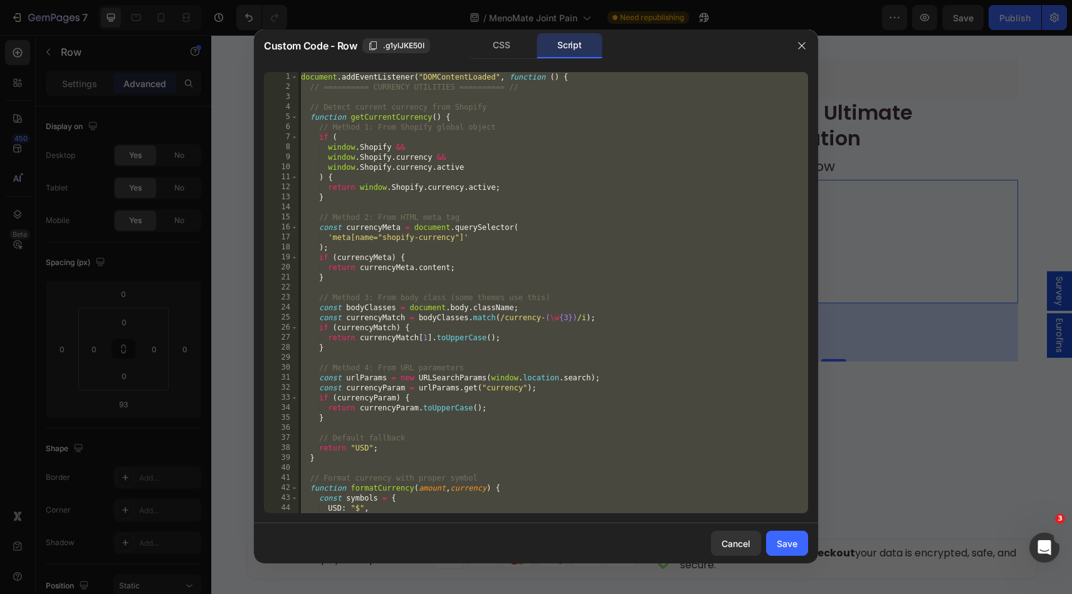
click at [581, 278] on div "document . addEventListener ( "DOMContentLoaded" , function ( ) { // ==========…" at bounding box center [553, 302] width 510 height 461
type textarea "}"
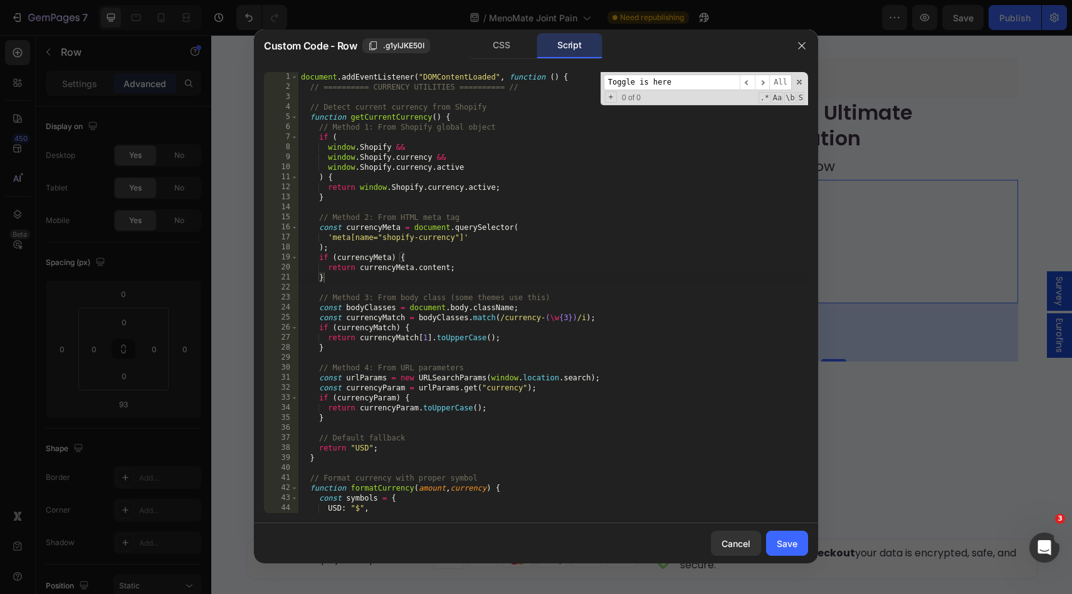
scroll to position [2989, 0]
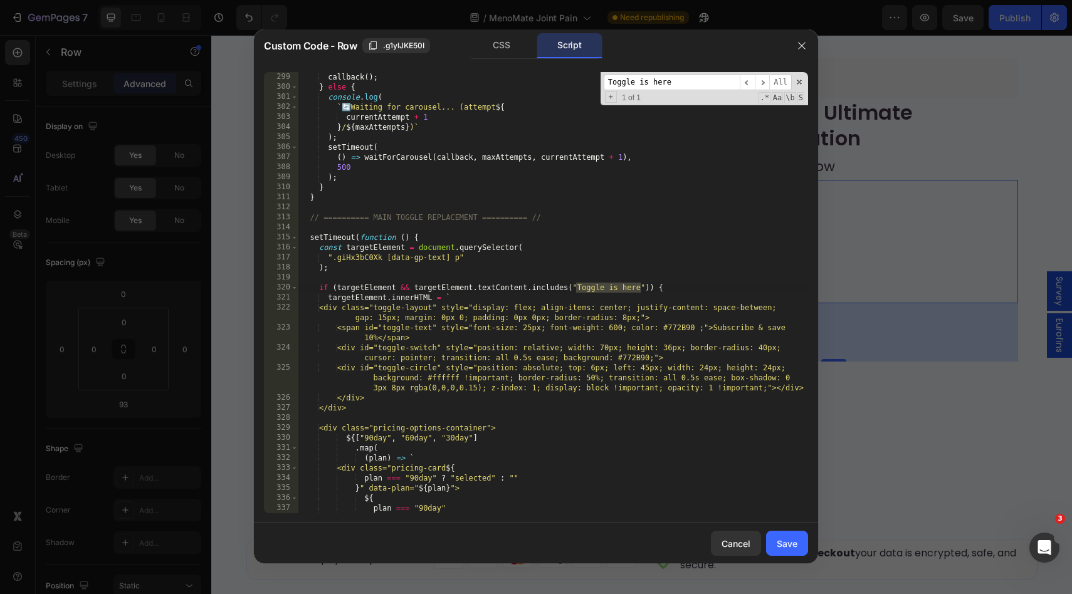
type input "Toggle is here"
click at [350, 260] on div "callback ( ) ; } else { console . log ( ` 🔄 Waiting for carousel... (attempt ${…" at bounding box center [553, 302] width 510 height 461
paste textarea "GsgWkQBjP"
type textarea "".gGsgWkQBjP [data-gp-text] p""
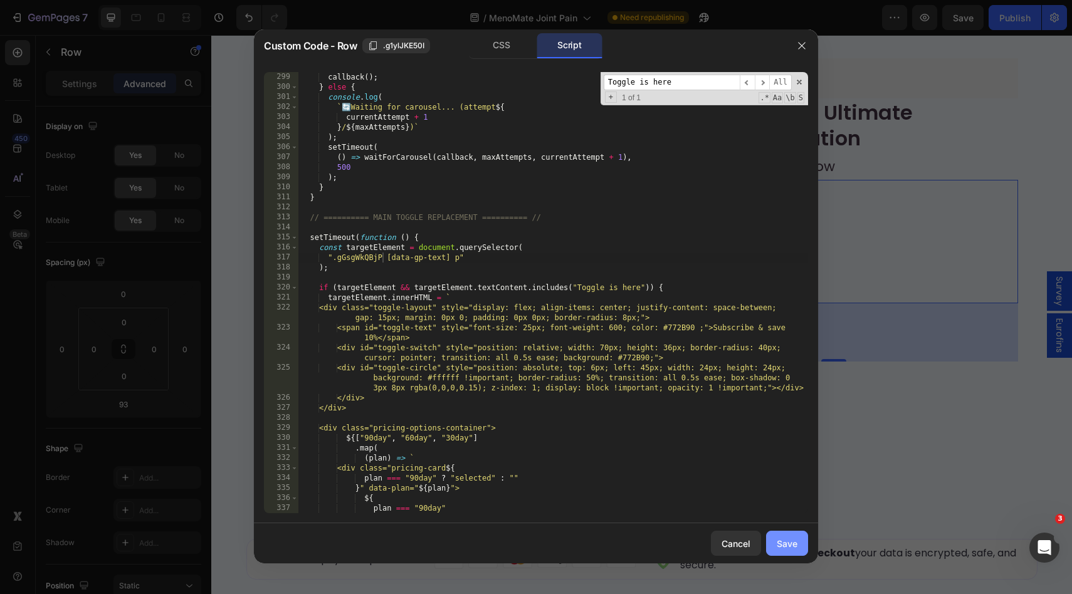
click at [781, 538] on div "Save" at bounding box center [787, 543] width 21 height 13
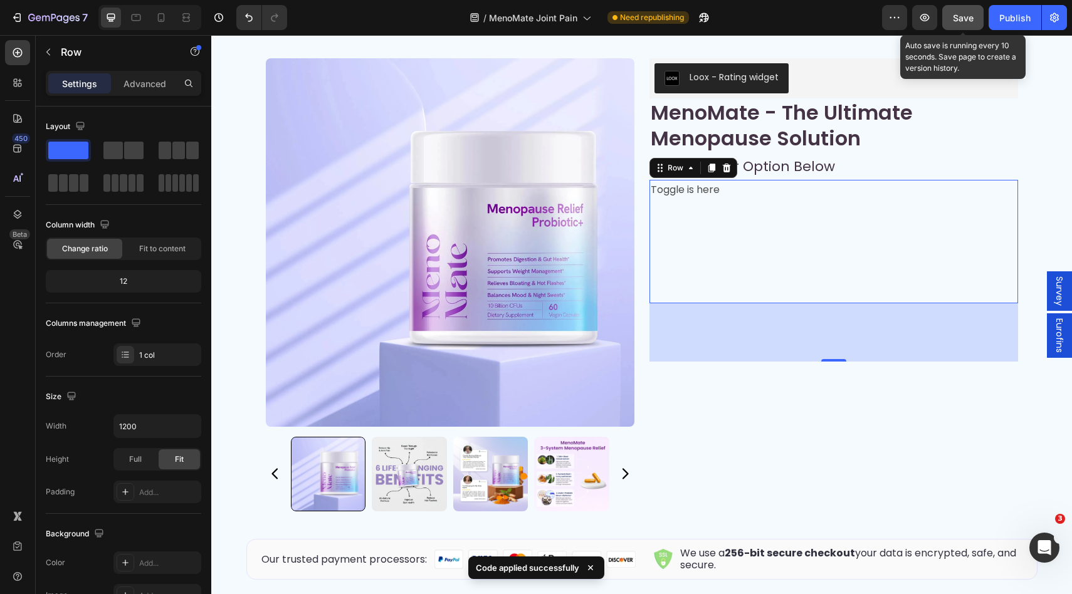
click at [971, 23] on div "Save" at bounding box center [963, 17] width 21 height 13
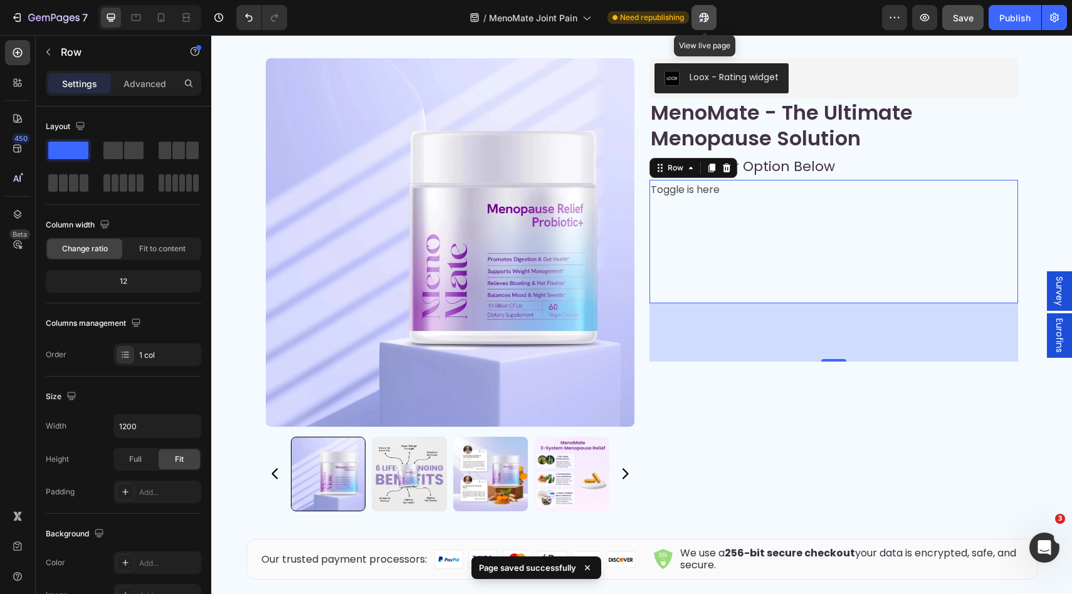
click at [705, 18] on icon "button" at bounding box center [704, 17] width 13 height 13
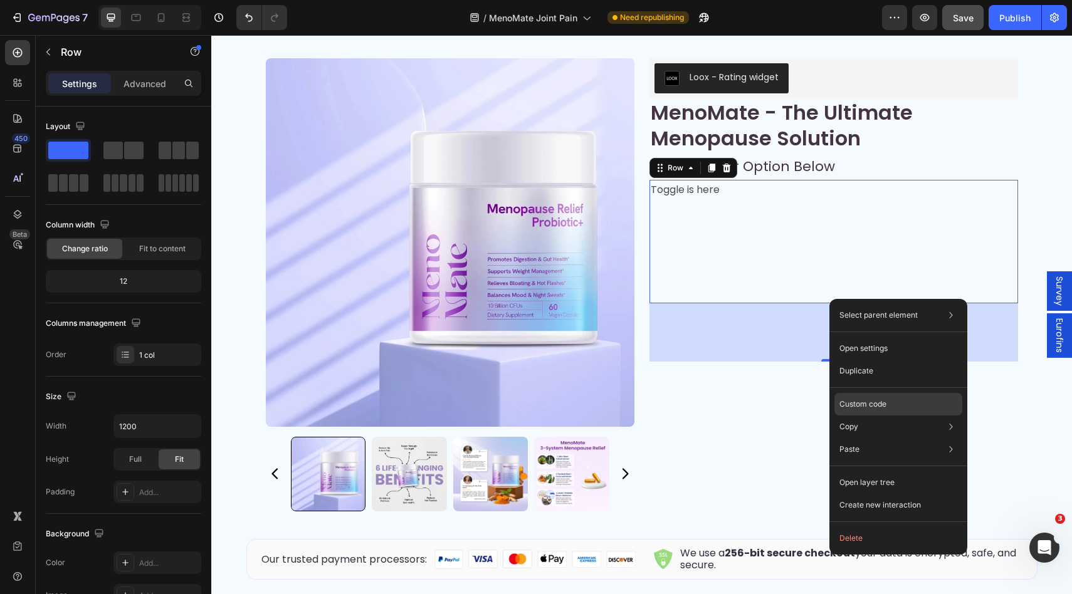
click at [882, 438] on div "Custom code" at bounding box center [899, 449] width 128 height 23
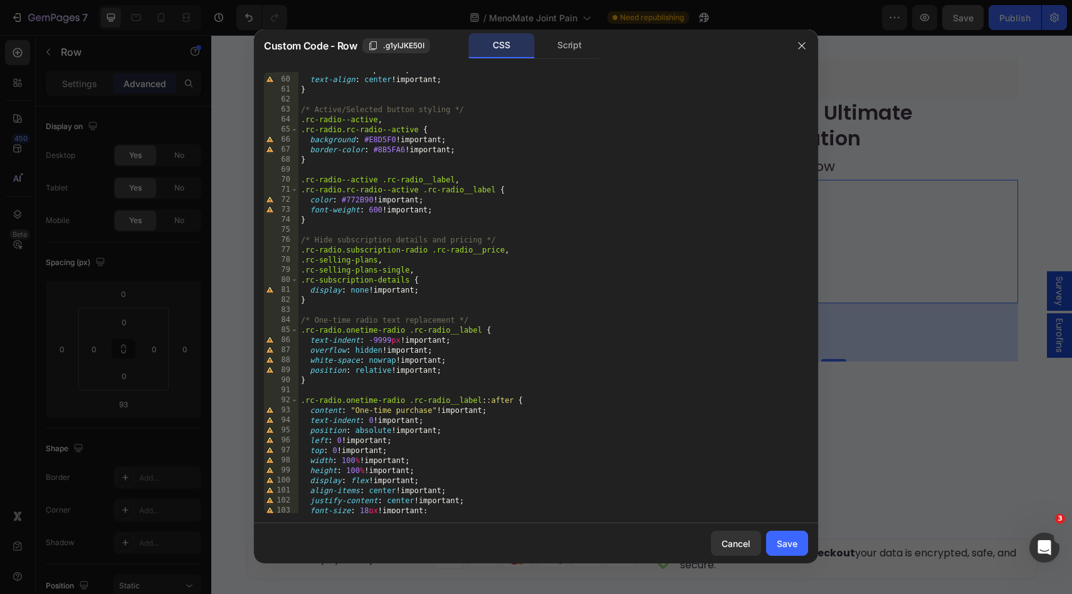
scroll to position [666, 0]
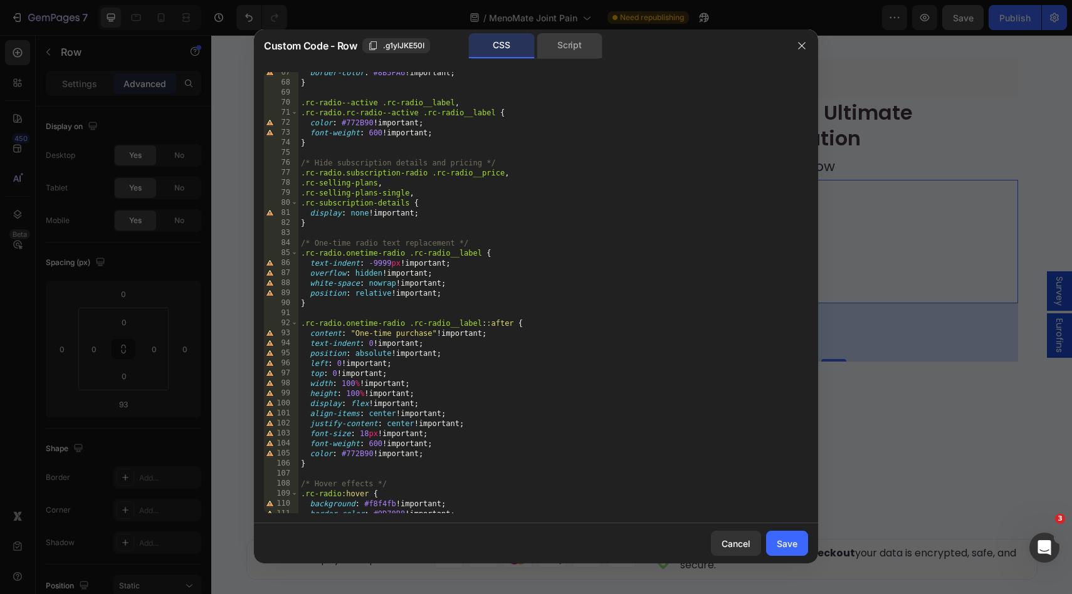
click at [564, 48] on div "Script" at bounding box center [570, 45] width 66 height 25
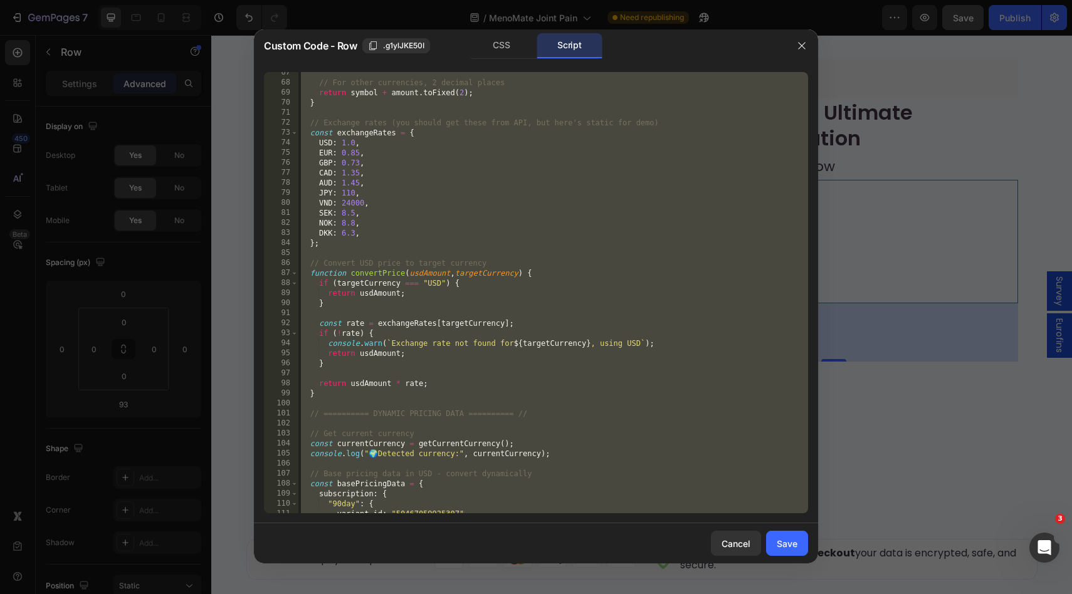
click at [638, 349] on div "// For other currencies, 2 decimal places return symbol + amount . toFixed ( 2 …" at bounding box center [553, 298] width 510 height 461
type textarea "console.warn(`Exchange rate not found for ${targetCurrency}, using USD`);"
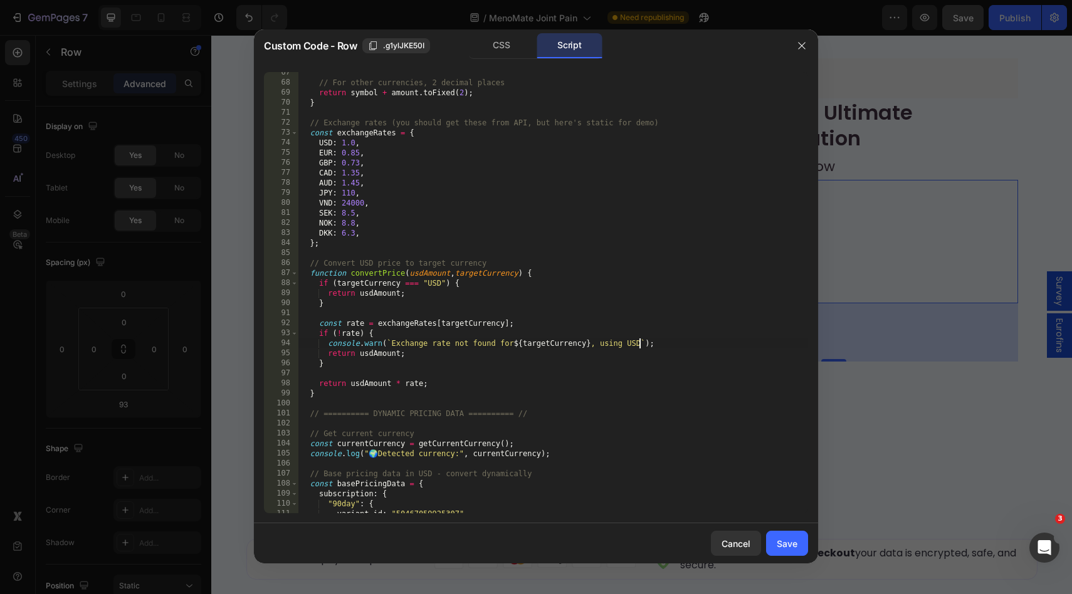
click at [638, 349] on div "// For other currencies, 2 decimal places return symbol + amount . toFixed ( 2 …" at bounding box center [553, 298] width 510 height 461
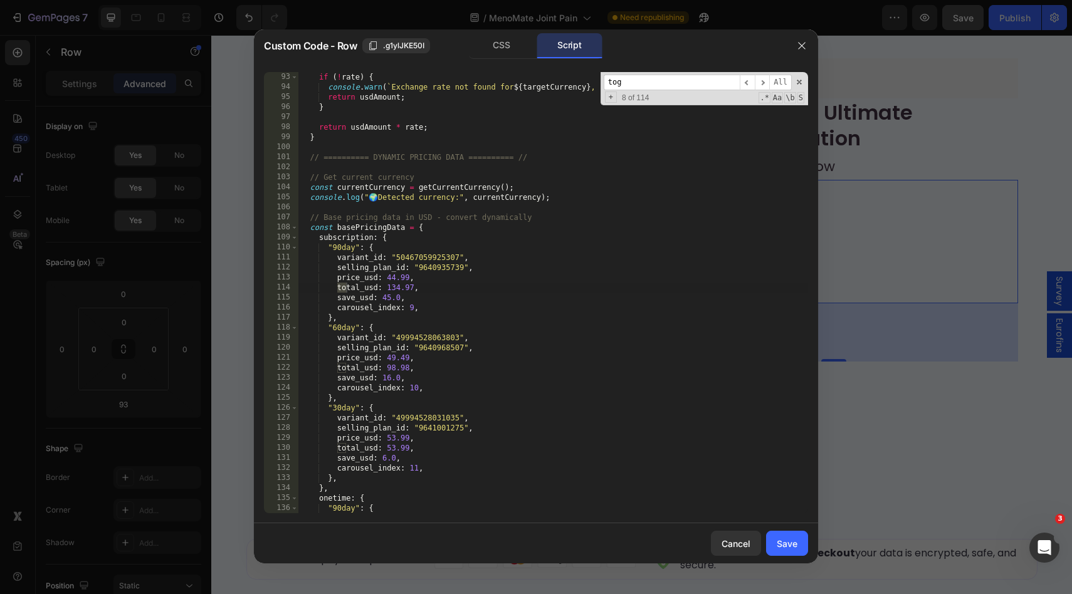
scroll to position [2919, 0]
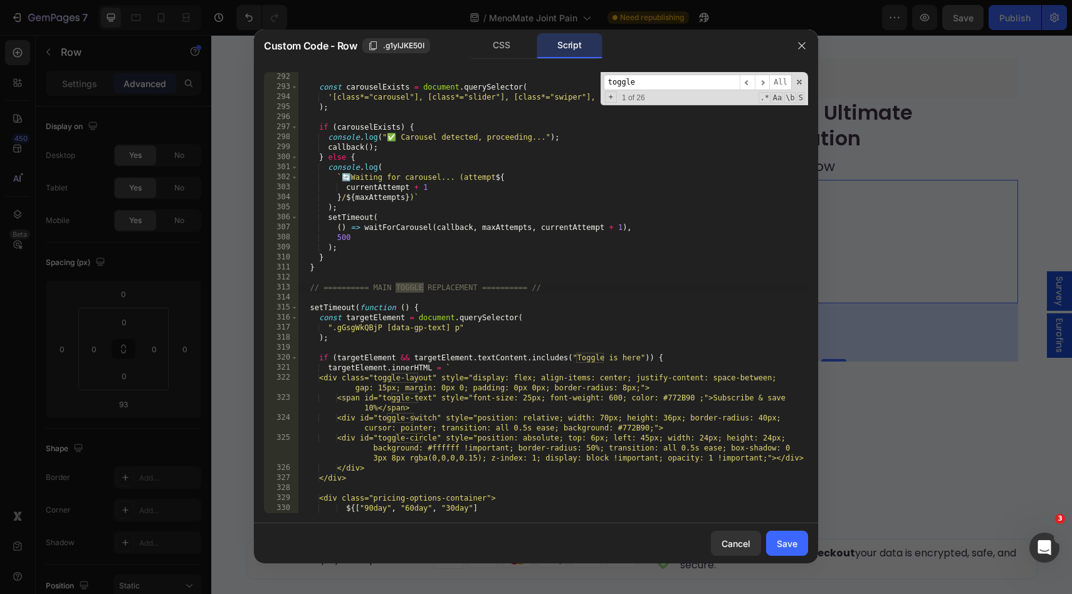
type input "toggle"
click at [357, 325] on div "const carouselExists = document . querySelector ( '[class*="carousel"], [class*…" at bounding box center [553, 302] width 510 height 461
drag, startPoint x: 461, startPoint y: 329, endPoint x: 385, endPoint y: 327, distance: 76.5
click at [385, 327] on div "const carouselExists = document . querySelector ( '[class*="carousel"], [class*…" at bounding box center [553, 302] width 510 height 461
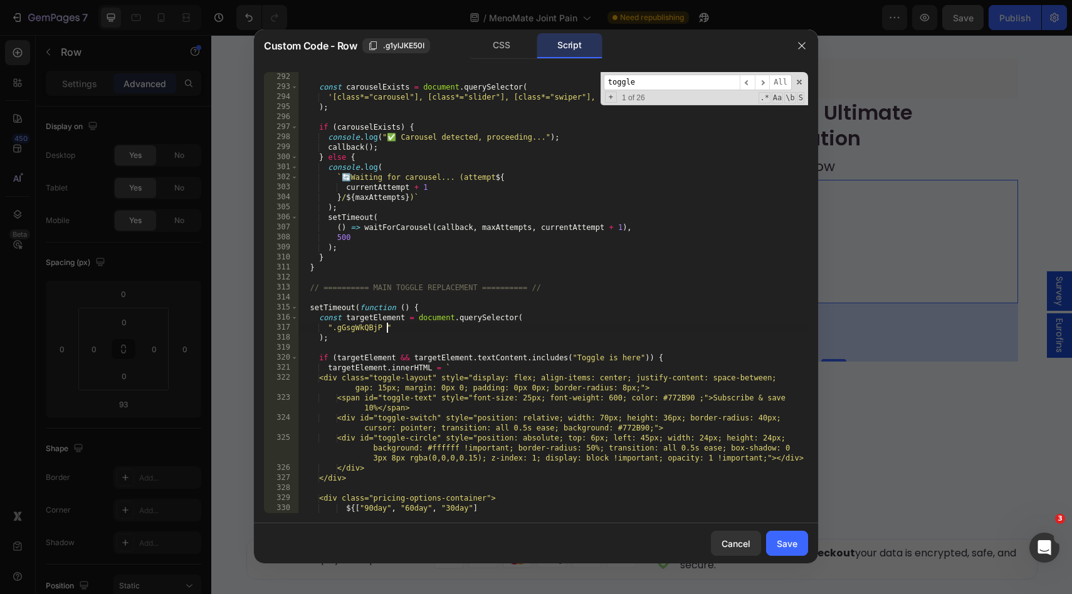
scroll to position [0, 6]
type textarea "".gGsgWkQBjP""
click at [799, 547] on button "Save" at bounding box center [787, 543] width 42 height 25
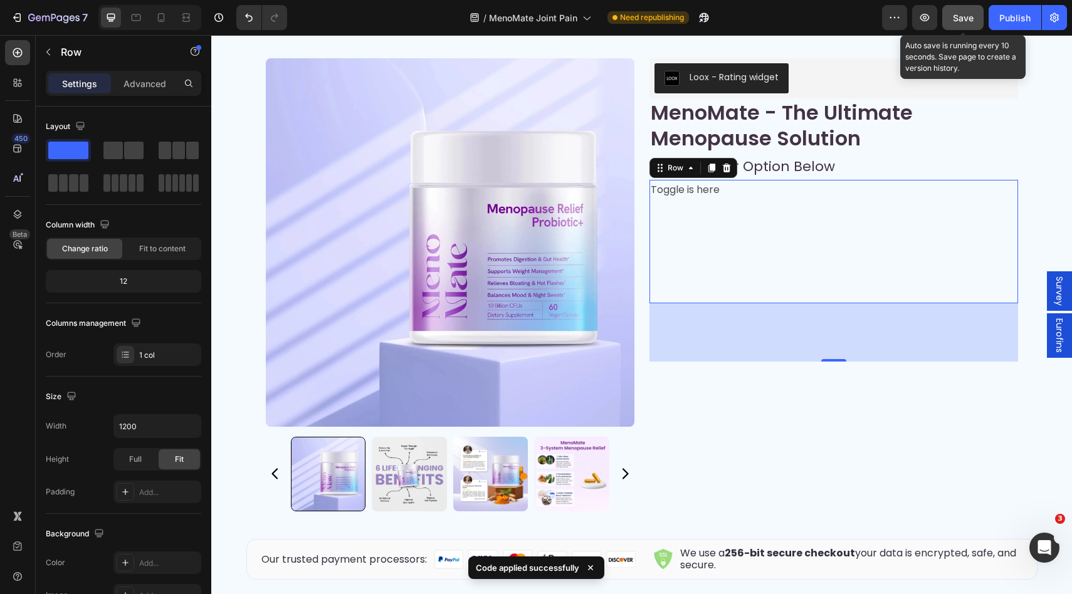
click at [952, 15] on button "Save" at bounding box center [962, 17] width 41 height 25
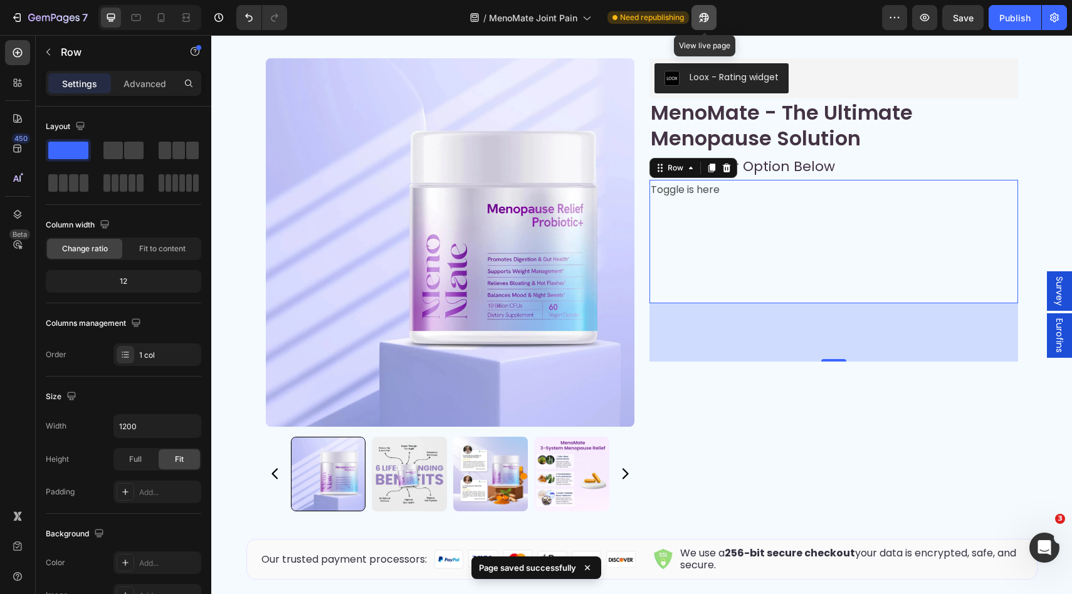
click at [705, 19] on icon "button" at bounding box center [704, 17] width 13 height 13
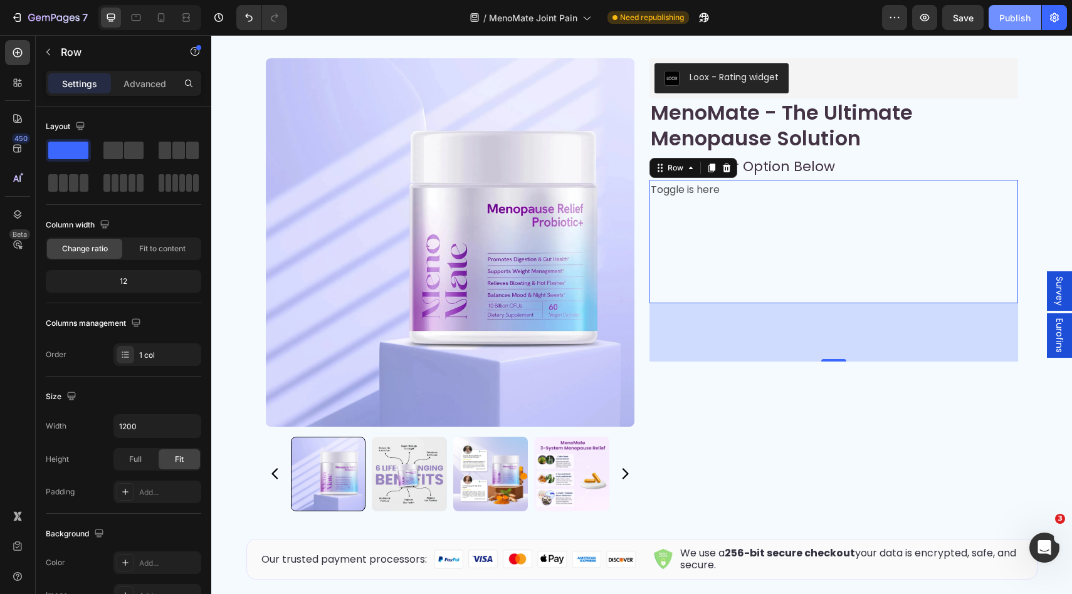
click at [1016, 17] on div "Publish" at bounding box center [1014, 17] width 31 height 13
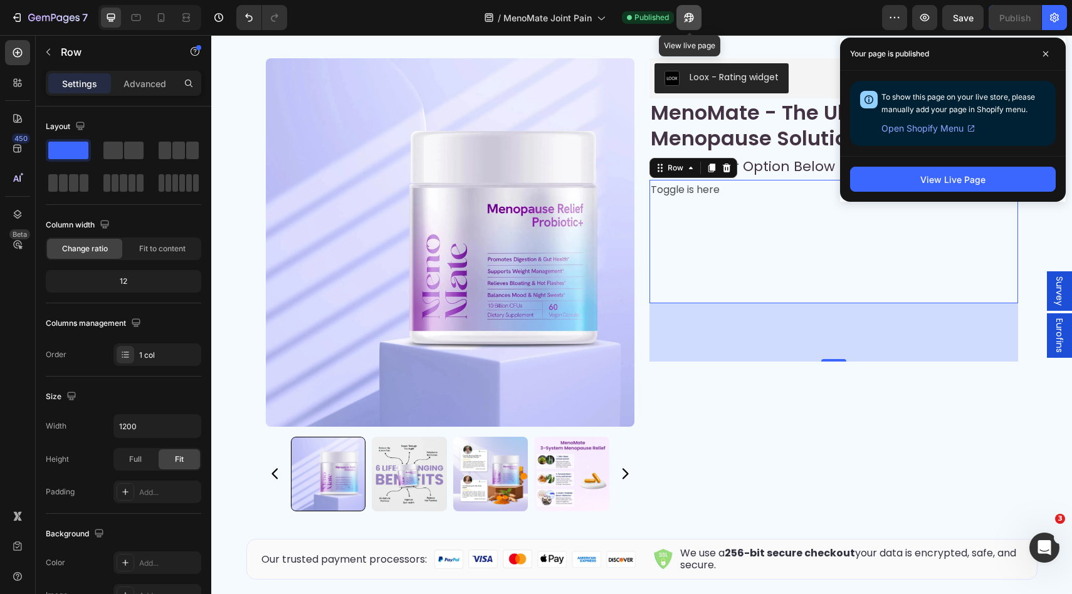
click at [689, 26] on button "button" at bounding box center [689, 17] width 25 height 25
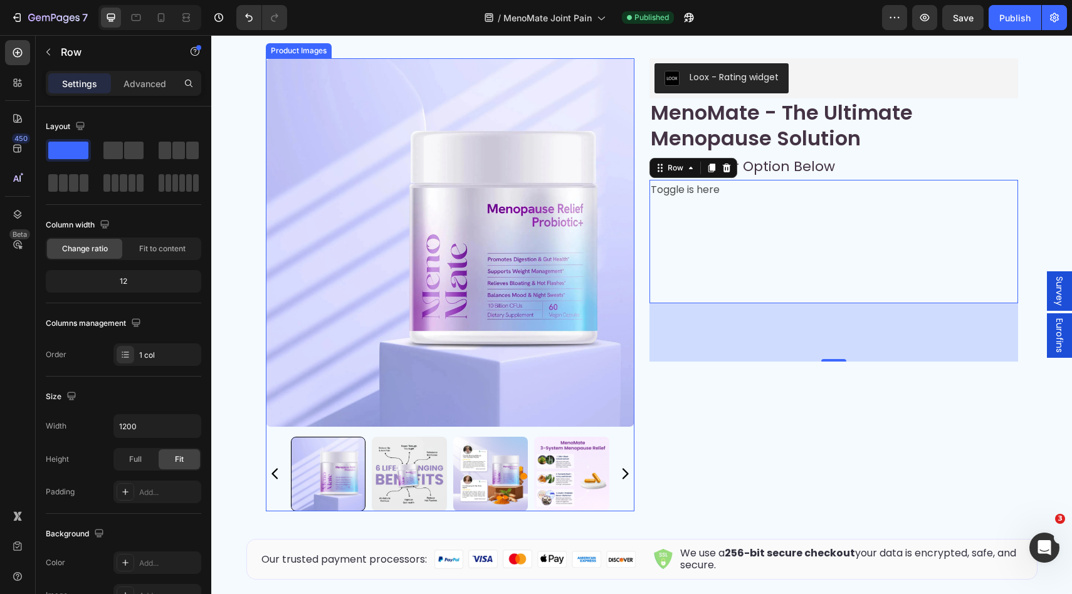
scroll to position [7241, 0]
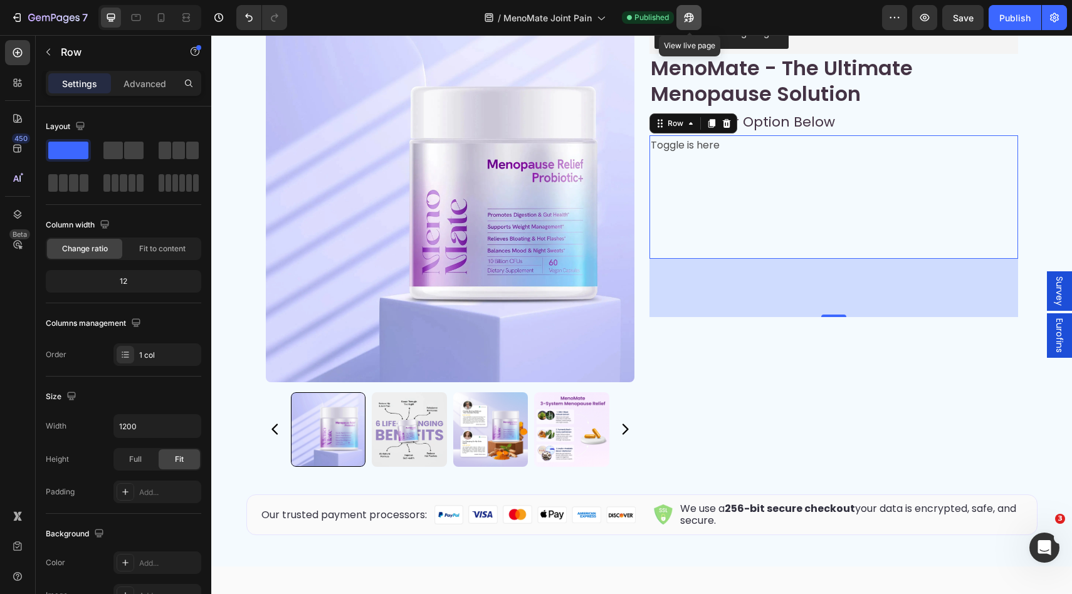
click at [690, 11] on icon "button" at bounding box center [689, 17] width 13 height 13
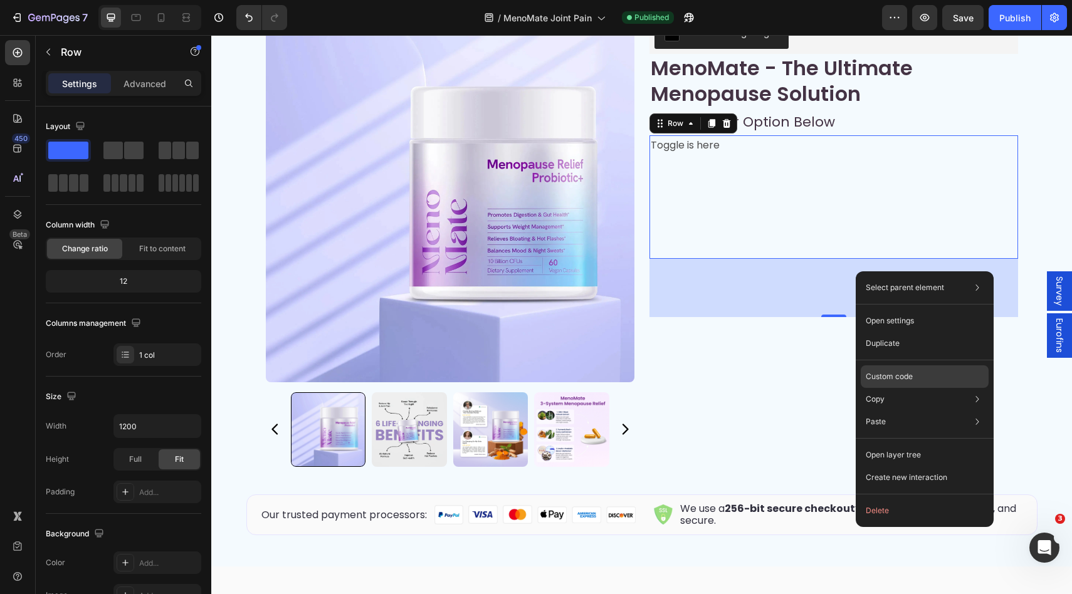
click at [885, 375] on p "Custom code" at bounding box center [889, 376] width 47 height 11
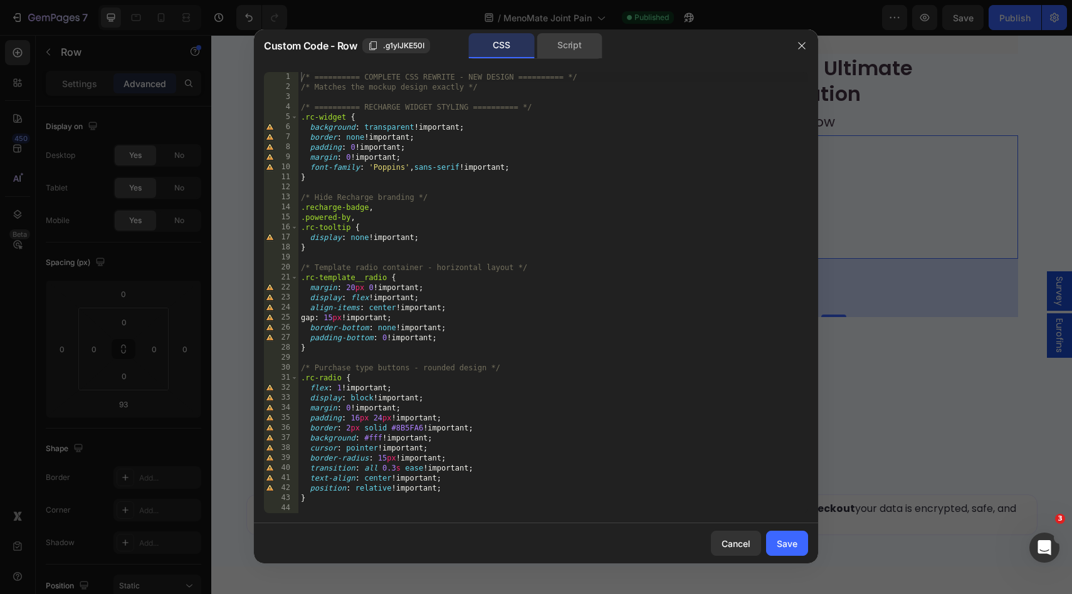
click at [580, 49] on div "Script" at bounding box center [570, 45] width 66 height 25
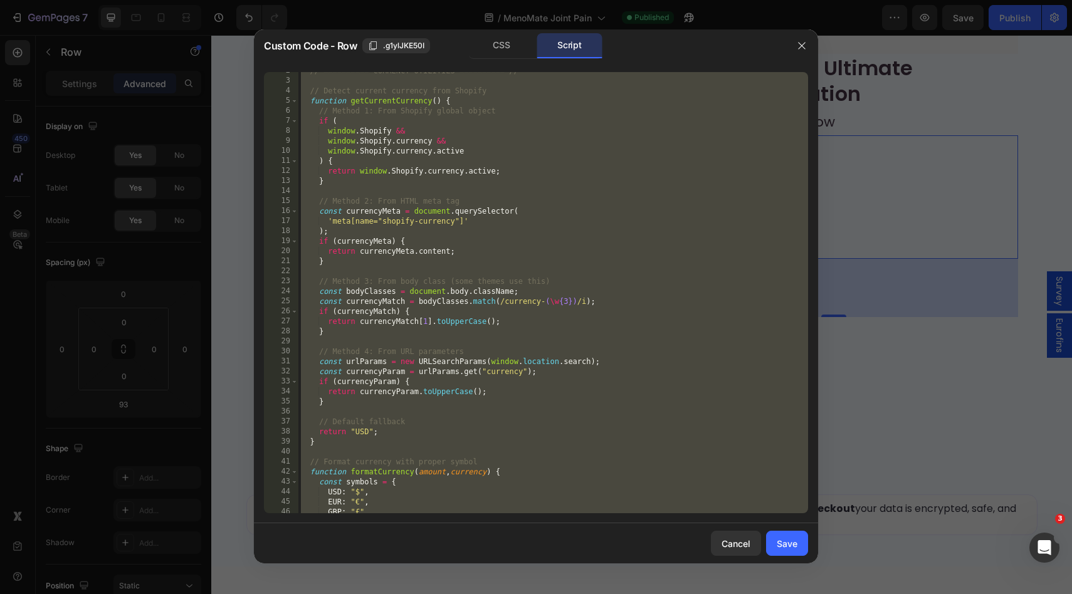
click at [537, 361] on div "// ========== CURRENCY UTILITIES ========== // // Detect current currency from …" at bounding box center [553, 296] width 510 height 461
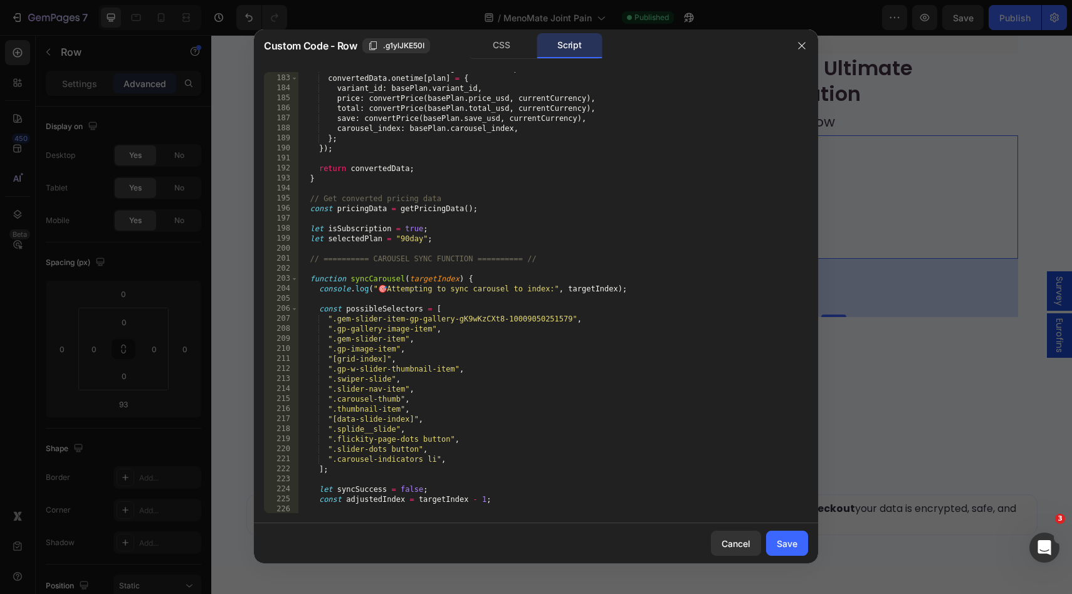
scroll to position [1825, 0]
click at [537, 361] on div "const basePlan = basePricingData . onetime [ plan ] ; convertedData . onetime […" at bounding box center [553, 293] width 510 height 461
drag, startPoint x: 571, startPoint y: 319, endPoint x: 337, endPoint y: 319, distance: 233.2
click at [337, 319] on div "const basePlan = basePricingData . onetime [ plan ] ; convertedData . onetime […" at bounding box center [553, 293] width 510 height 461
paste textarea "F94_xDi82"
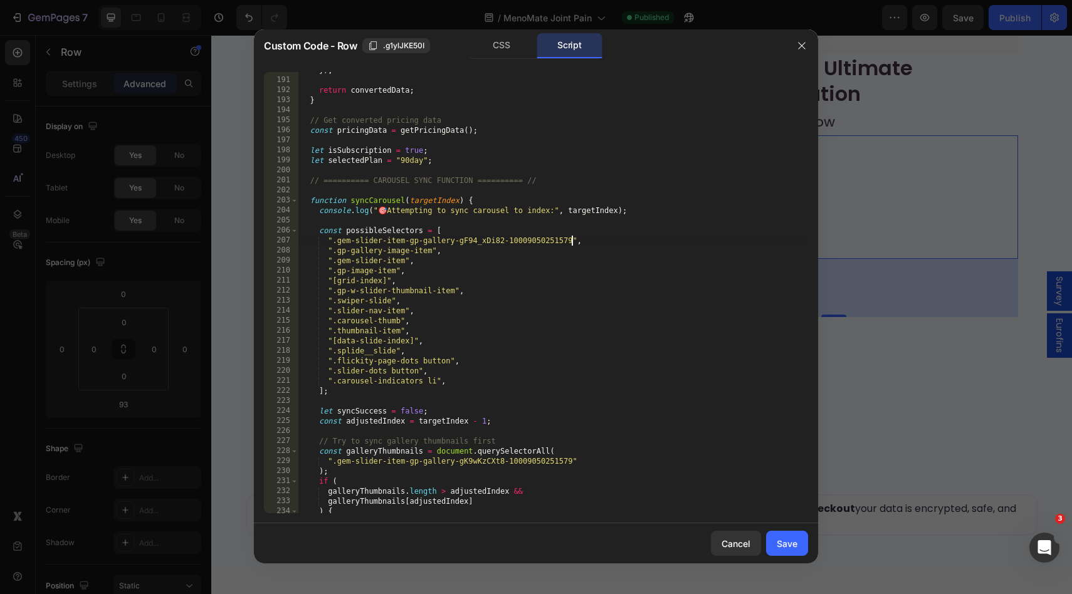
scroll to position [1904, 0]
drag, startPoint x: 571, startPoint y: 461, endPoint x: 337, endPoint y: 465, distance: 233.3
click at [337, 465] on div "}) ; return convertedData ; } // Get converted pricing data const pricingData =…" at bounding box center [553, 295] width 510 height 461
paste textarea "F94_xDi82"
type textarea "".gem-slider-item-gp-gallery-gF94_xDi82-10009050251579""
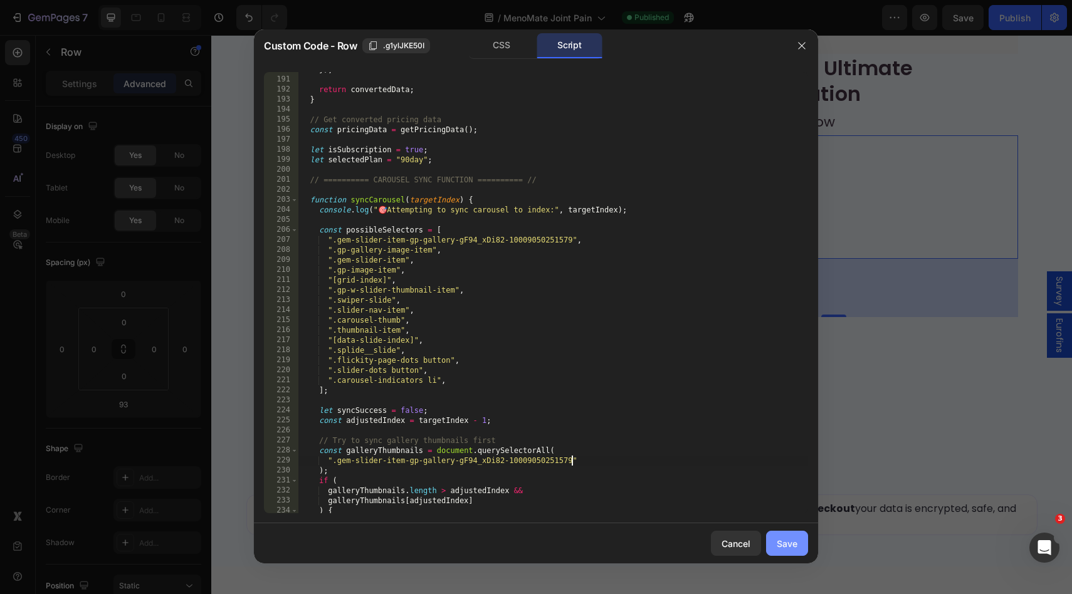
drag, startPoint x: 796, startPoint y: 547, endPoint x: 621, endPoint y: 342, distance: 269.5
click at [796, 547] on div "Save" at bounding box center [787, 543] width 21 height 13
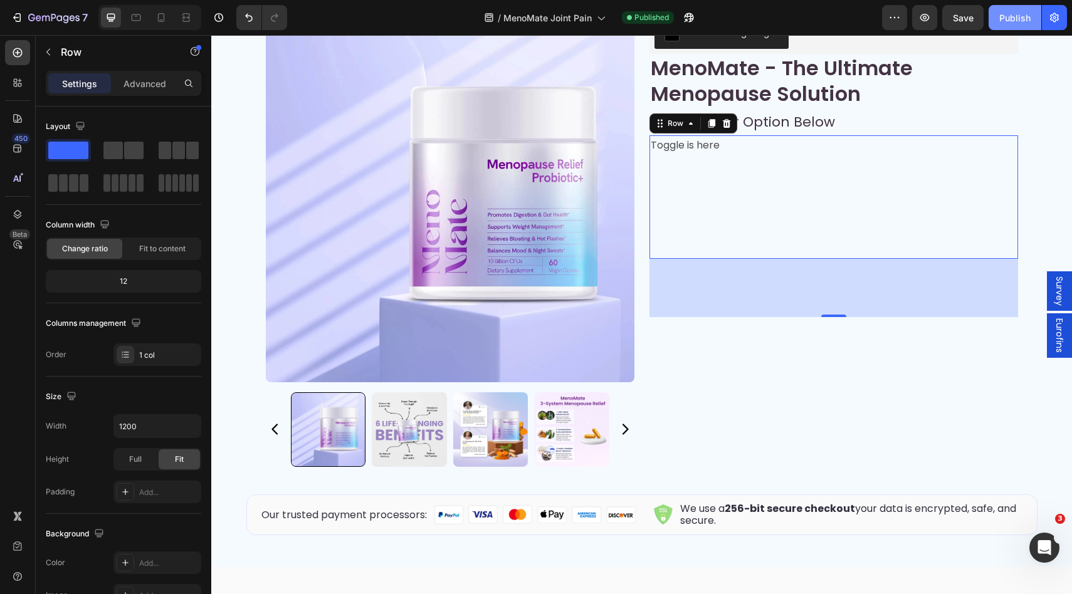
click at [1031, 15] on button "Publish" at bounding box center [1015, 17] width 53 height 25
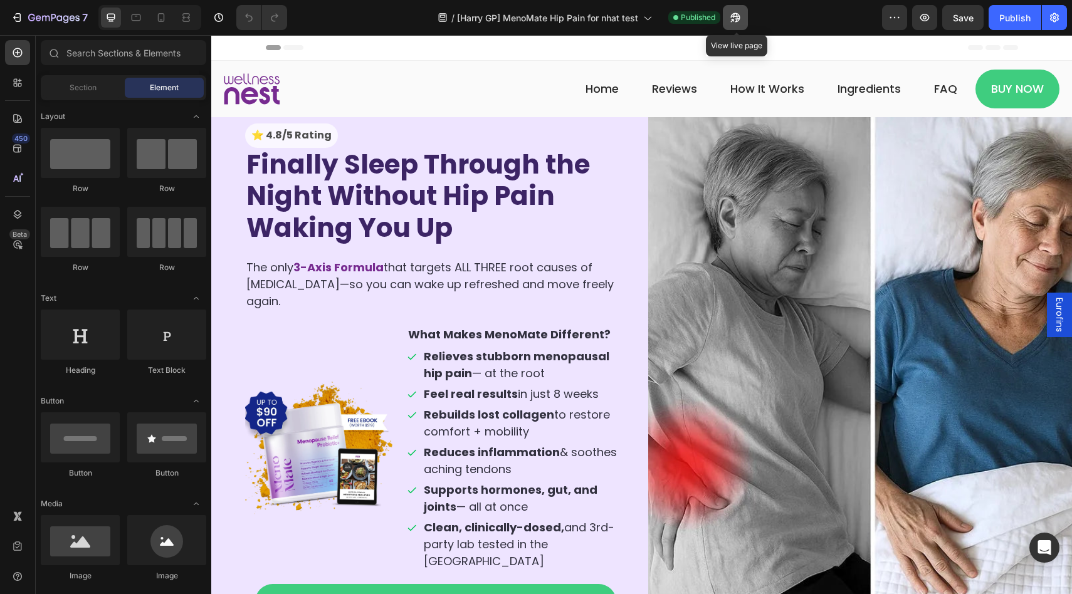
click at [735, 12] on icon "button" at bounding box center [735, 17] width 13 height 13
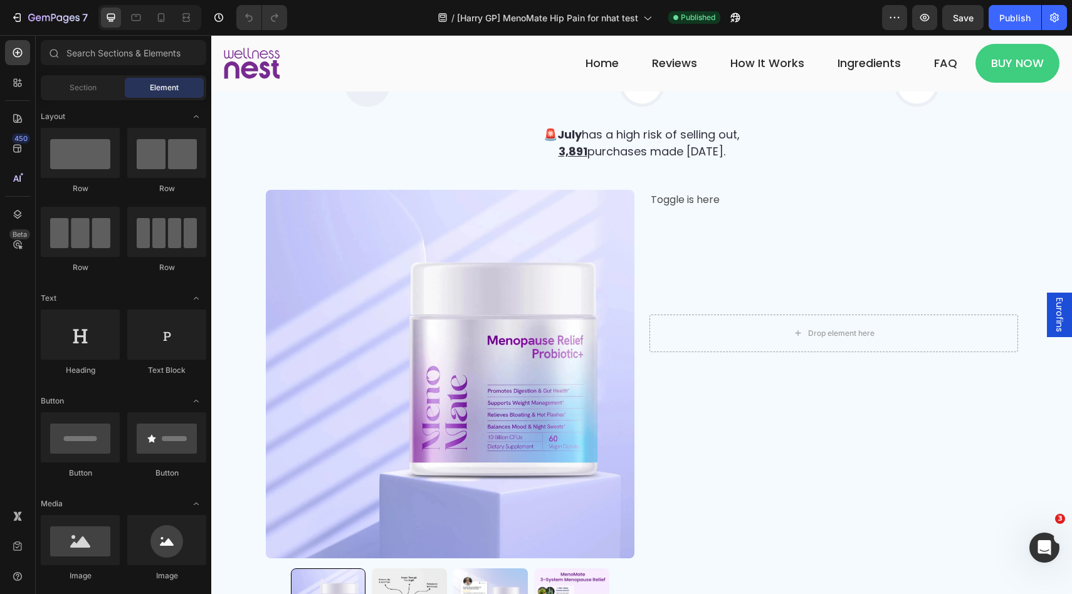
scroll to position [7961, 0]
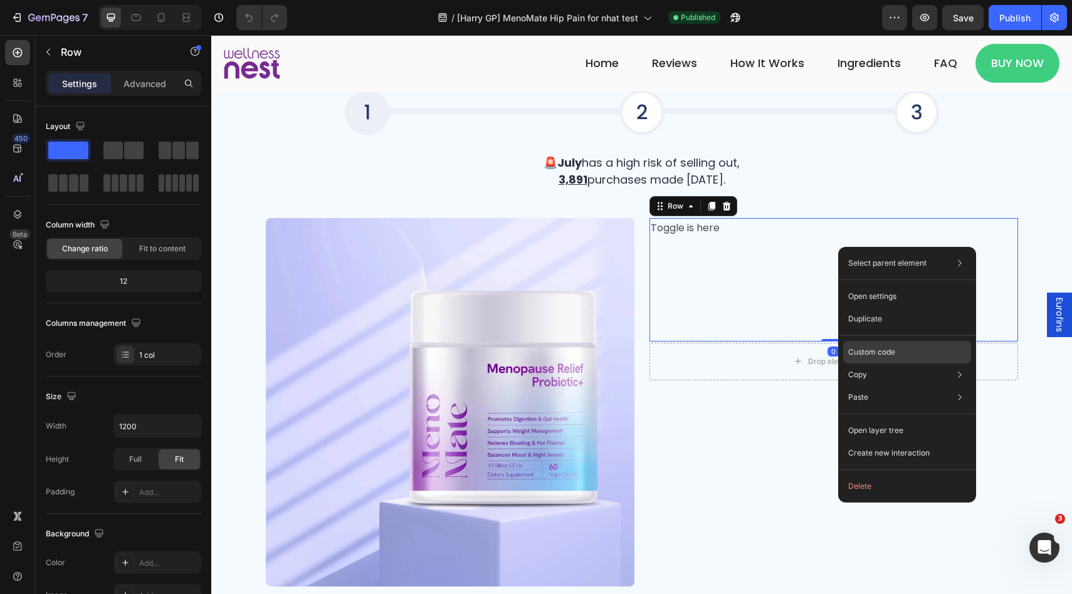
click at [871, 386] on div "Custom code" at bounding box center [907, 397] width 128 height 23
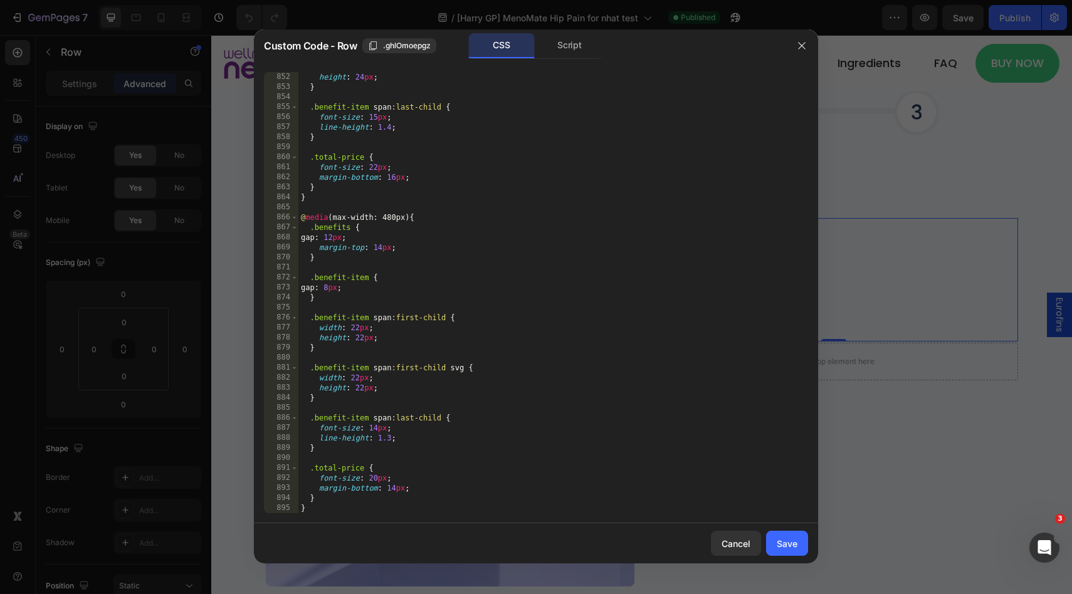
scroll to position [8557, 0]
click at [0, 0] on div "Script" at bounding box center [0, 0] width 0 height 0
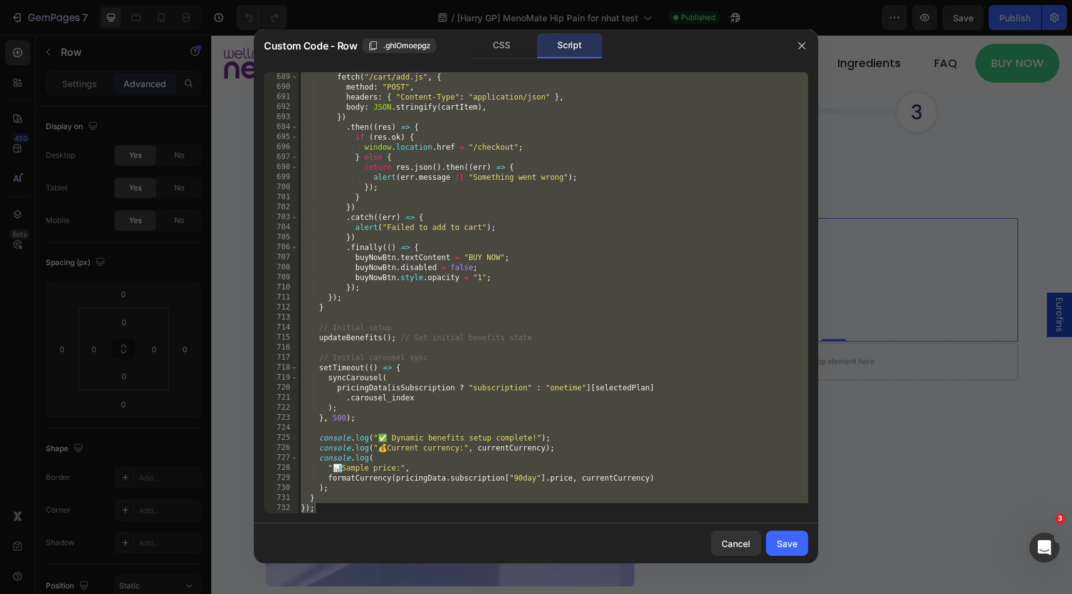
click at [603, 295] on div "fetch ( "/cart/add.js" , { method : "POST" , headers : { "Content-Type" : "appl…" at bounding box center [553, 302] width 510 height 461
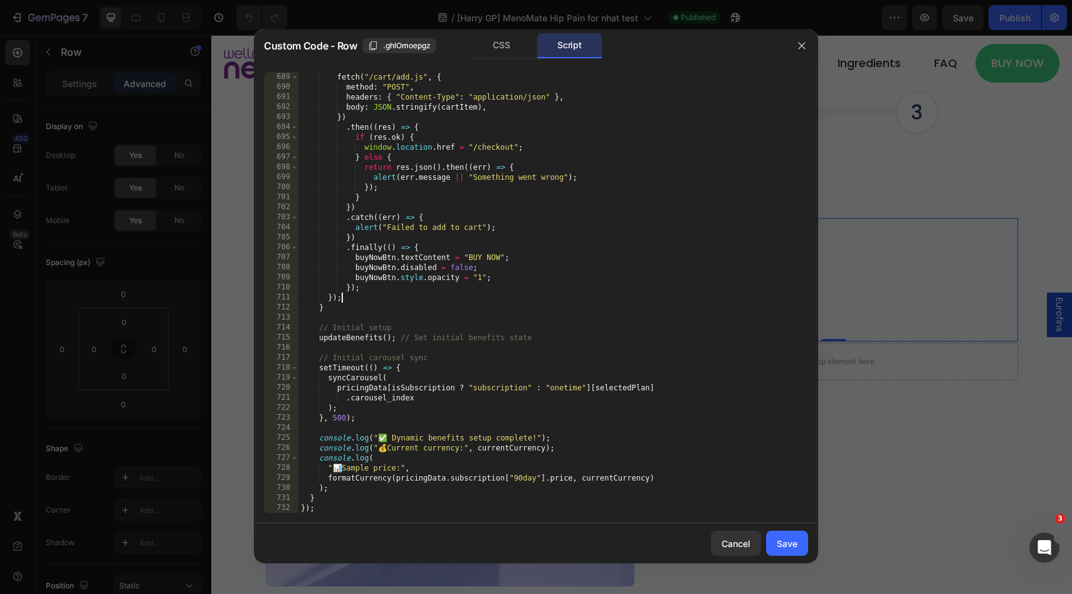
click at [655, 258] on div "fetch ( "/cart/add.js" , { method : "POST" , headers : { "Content-Type" : "appl…" at bounding box center [553, 302] width 510 height 461
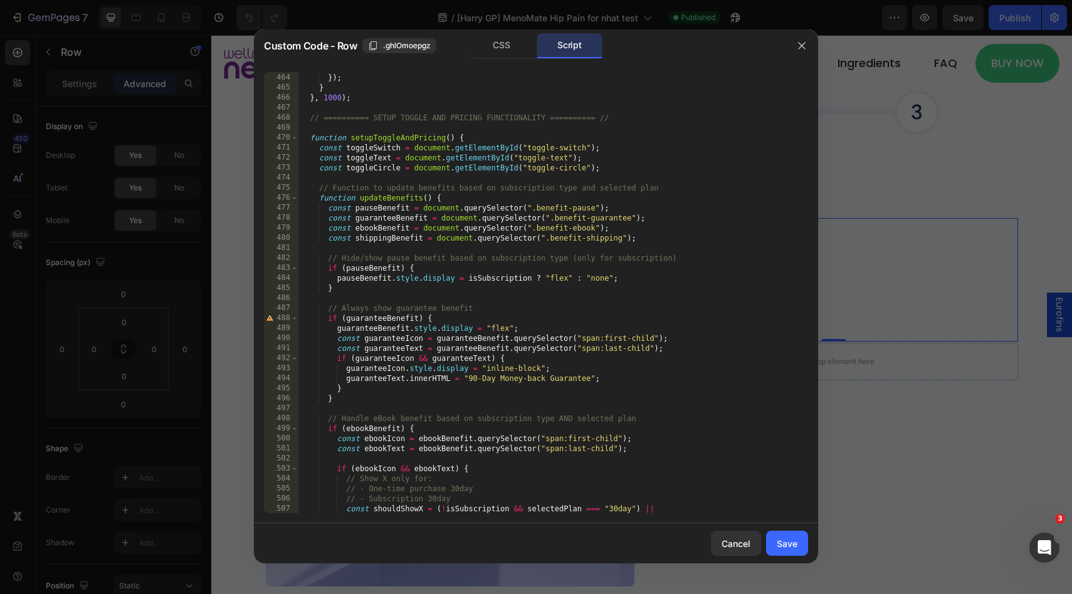
scroll to position [5408, 0]
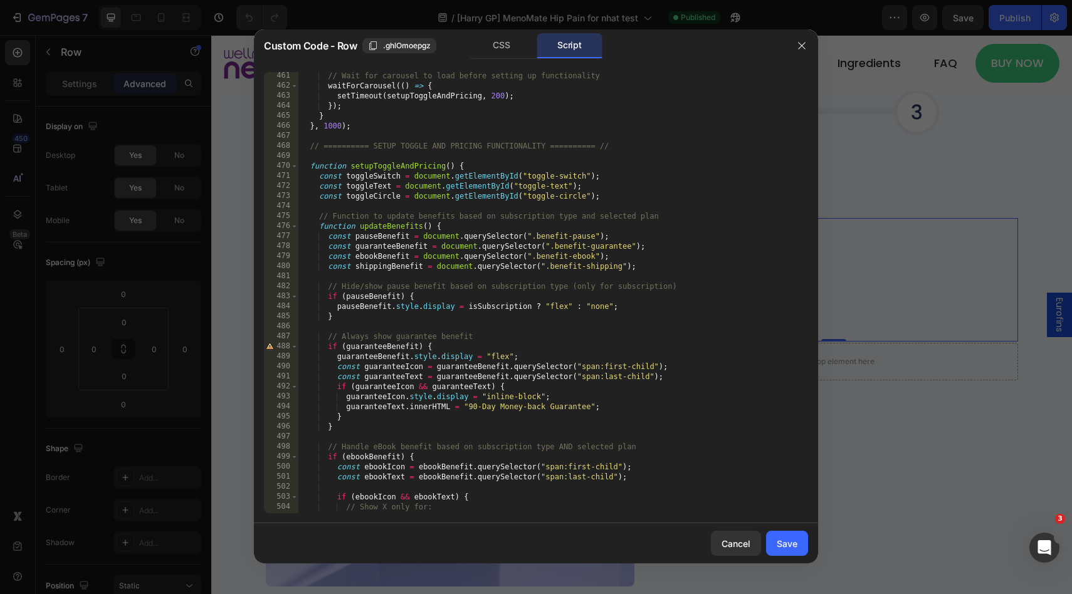
click at [633, 256] on div "// Wait for carousel to load before setting up functionality waitForCarousel ((…" at bounding box center [553, 301] width 510 height 461
type textarea "const ebookBenefit = document.querySelector(".benefit-ebook");"
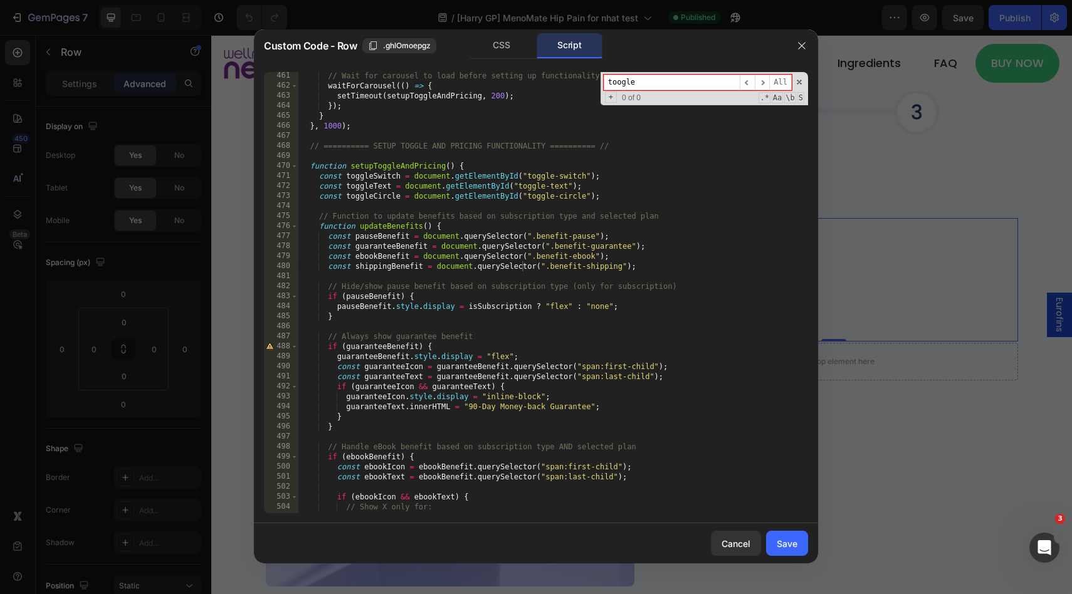
type input "toogle"
type textarea "const toggleSwitch = document.getElementById("toggle-switch");"
click at [537, 174] on div "// Wait for carousel to load before setting up functionality waitForCarousel ((…" at bounding box center [553, 301] width 510 height 461
click at [660, 81] on input "toogle" at bounding box center [672, 83] width 136 height 16
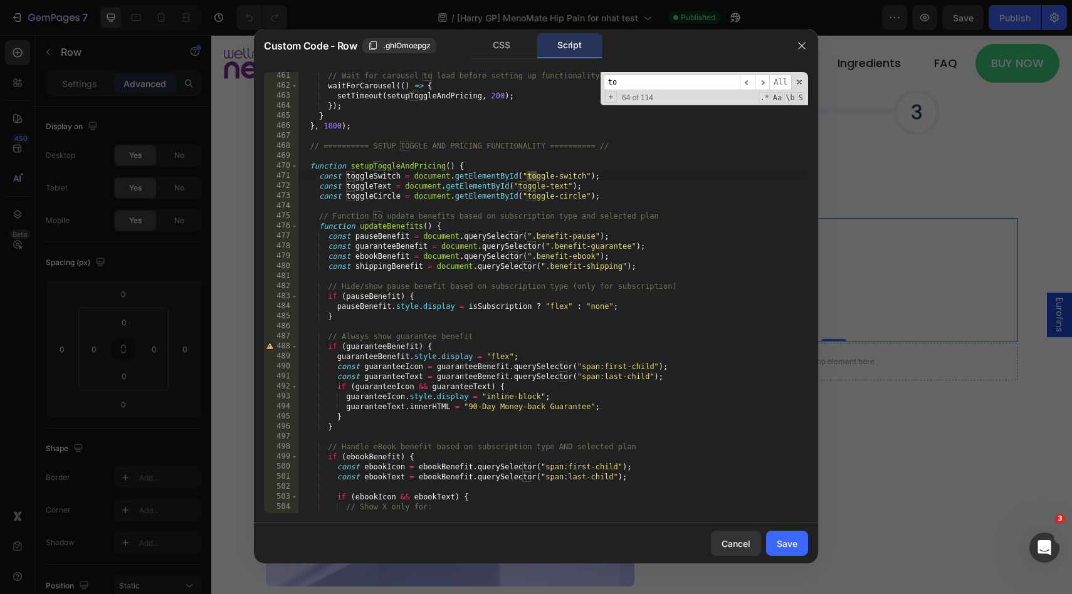
type input "t"
paste input "toggle"
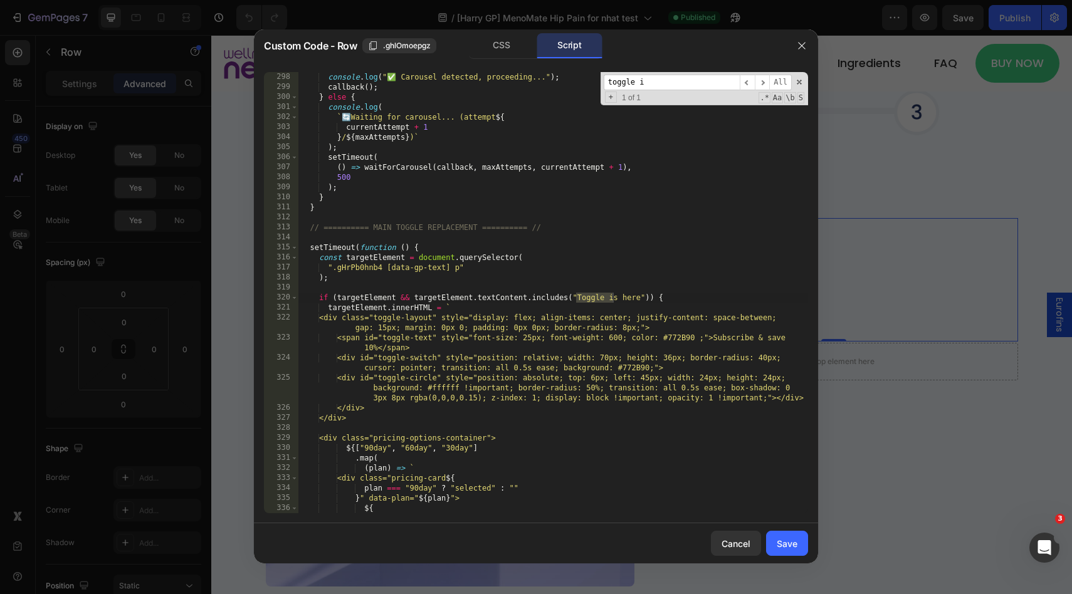
scroll to position [2979, 0]
type input "toggle i"
click at [372, 270] on div "console . log ( "✅ Carousel detected, proceeding..." ) ; callback ( ) ; } else …" at bounding box center [553, 302] width 510 height 461
drag, startPoint x: 638, startPoint y: 297, endPoint x: 577, endPoint y: 298, distance: 60.8
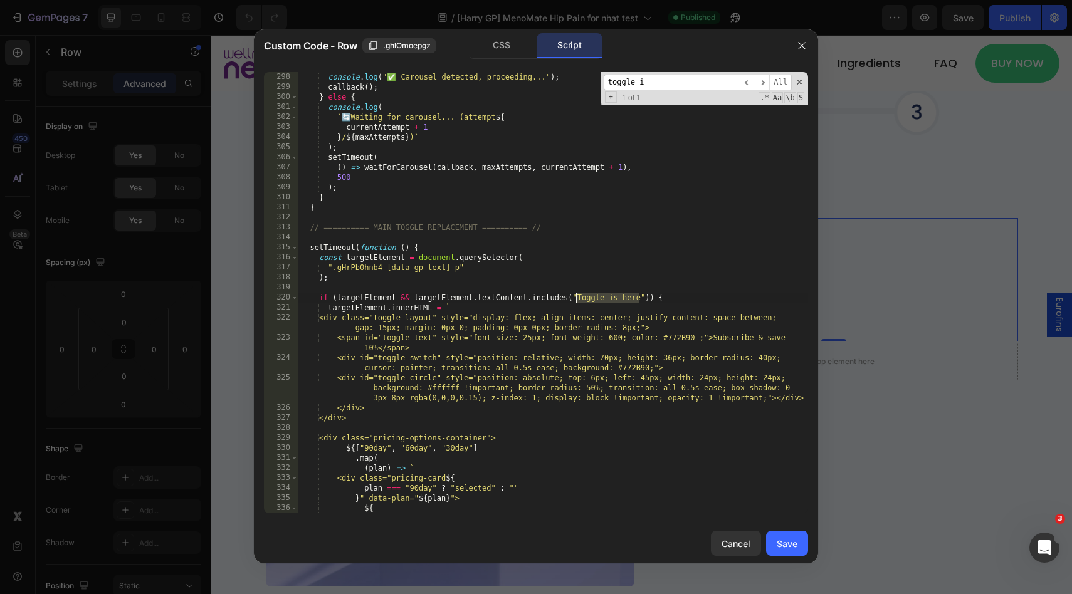
click at [577, 298] on div "console . log ( "✅ Carousel detected, proceeding..." ) ; callback ( ) ; } else …" at bounding box center [553, 302] width 510 height 461
click at [543, 273] on div "console . log ( "✅ Carousel detected, proceeding..." ) ; callback ( ) ; } else …" at bounding box center [553, 302] width 510 height 461
type textarea "".gHrPb0hnb4 [data-gp-text] p""
paste input "gHrPb0hnb4"
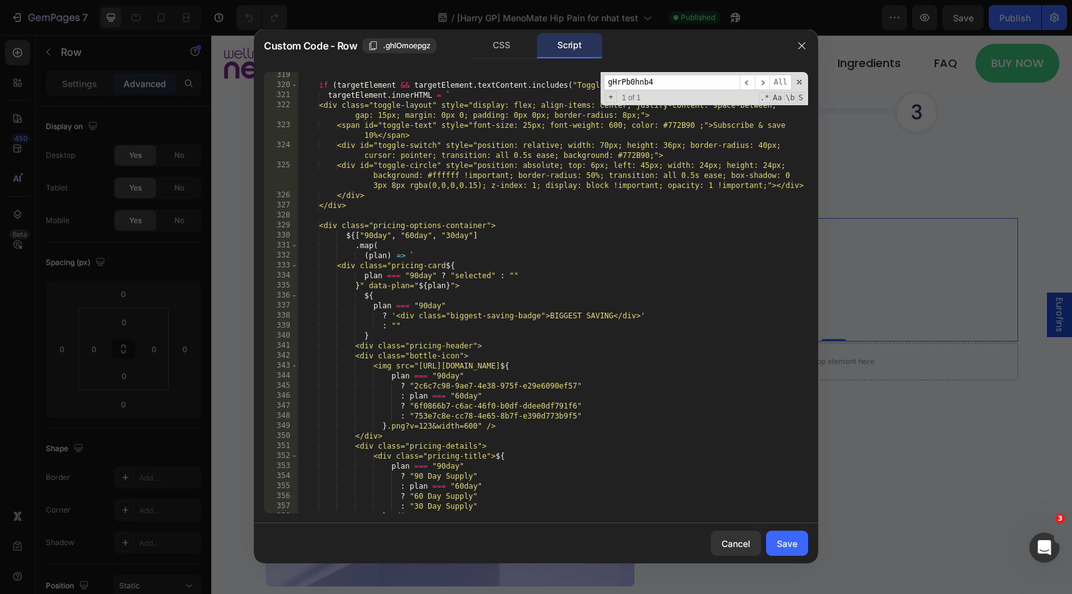
scroll to position [3047, 0]
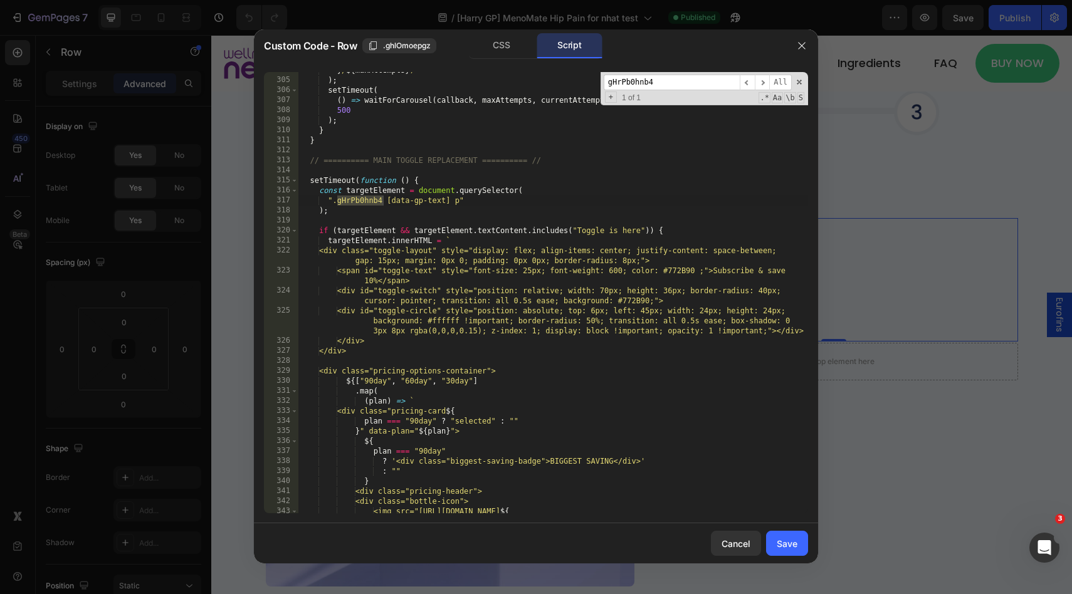
type input "gHrPb0hnb4"
click at [434, 205] on div "} / ${ maxAttempts } ) ` ) ; setTimeout ( ( ) => waitForCarousel ( callback , m…" at bounding box center [553, 295] width 510 height 461
drag, startPoint x: 460, startPoint y: 202, endPoint x: 408, endPoint y: 202, distance: 51.4
click at [408, 202] on div "} / ${ maxAttempts } ) ` ) ; setTimeout ( ( ) => waitForCarousel ( callback , m…" at bounding box center [553, 295] width 510 height 461
drag, startPoint x: 408, startPoint y: 202, endPoint x: 384, endPoint y: 203, distance: 23.8
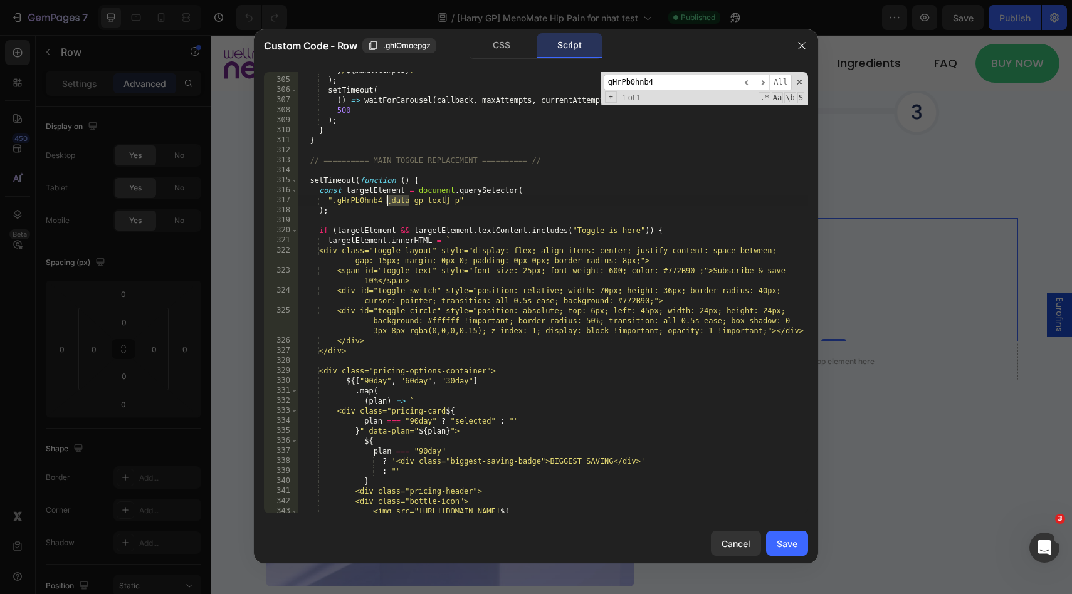
click at [384, 203] on div "} / ${ maxAttempts } ) ` ) ; setTimeout ( ( ) => waitForCarousel ( callback , m…" at bounding box center [553, 295] width 510 height 461
click at [495, 202] on div "} / ${ maxAttempts } ) ` ) ; setTimeout ( ( ) => waitForCarousel ( callback , m…" at bounding box center [553, 295] width 510 height 461
drag, startPoint x: 460, startPoint y: 201, endPoint x: 384, endPoint y: 200, distance: 75.9
click at [384, 200] on div "} / ${ maxAttempts } ) ` ) ; setTimeout ( ( ) => waitForCarousel ( callback , m…" at bounding box center [553, 295] width 510 height 461
click at [519, 199] on div "} / ${ maxAttempts } ) ` ) ; setTimeout ( ( ) => waitForCarousel ( callback , m…" at bounding box center [553, 295] width 510 height 461
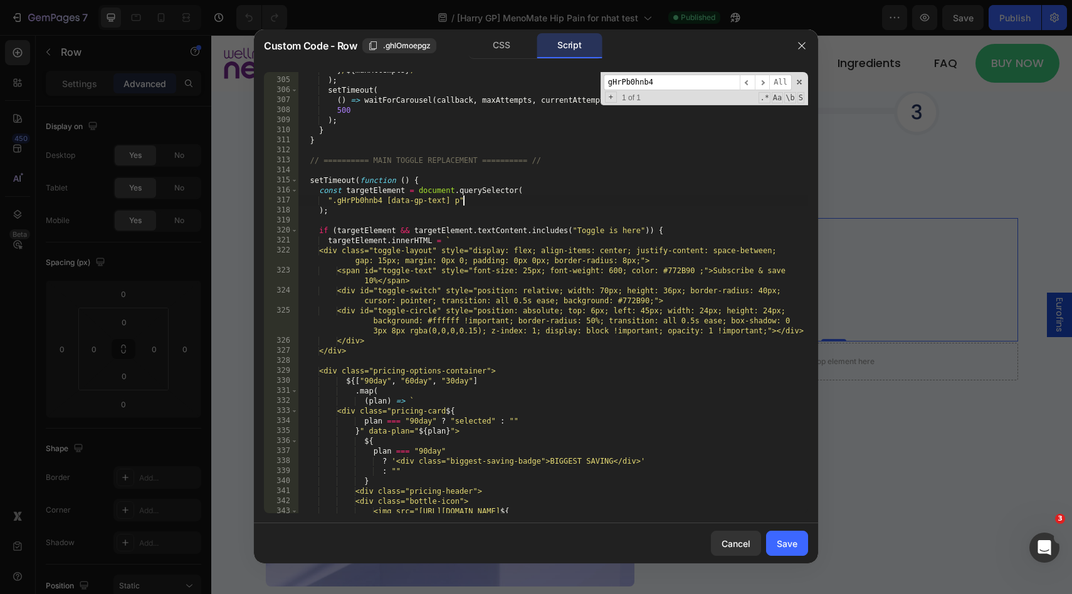
click at [598, 297] on div "} / ${ maxAttempts } ) ` ) ; setTimeout ( ( ) => waitForCarousel ( callback , m…" at bounding box center [553, 295] width 510 height 461
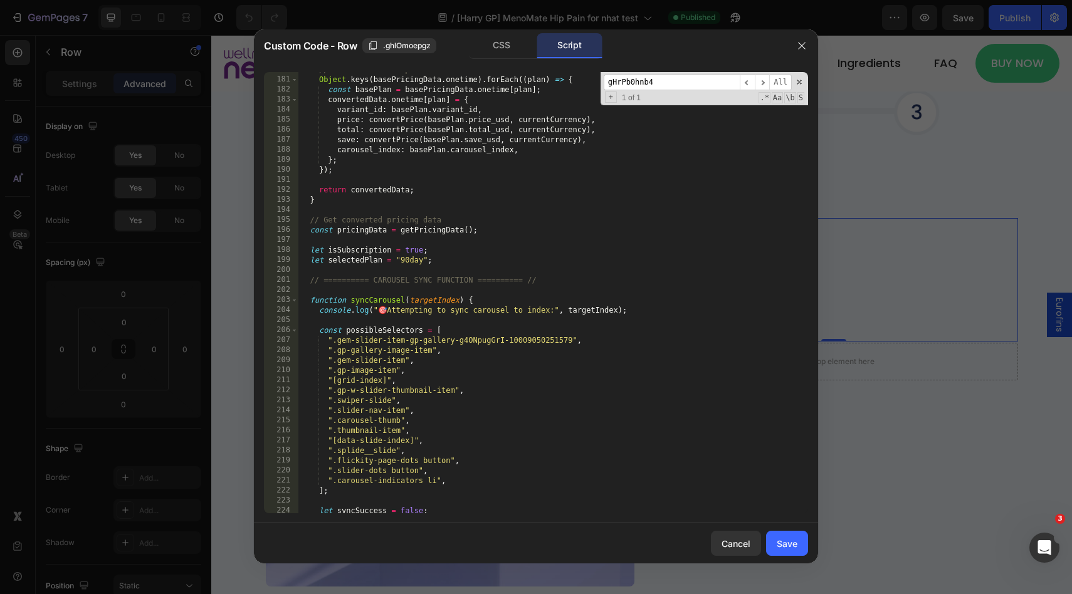
scroll to position [1806, 0]
click at [574, 403] on div "Object . keys ( basePricingData . onetime ) . forEach (( plan ) => { const base…" at bounding box center [553, 302] width 510 height 461
drag, startPoint x: 572, startPoint y: 338, endPoint x: 337, endPoint y: 340, distance: 234.5
click at [337, 340] on div "Object . keys ( basePricingData . onetime ) . forEach (( plan ) => { const base…" at bounding box center [553, 302] width 510 height 461
click at [517, 328] on div "Object . keys ( basePricingData . onetime ) . forEach (( plan ) => { const base…" at bounding box center [553, 302] width 510 height 461
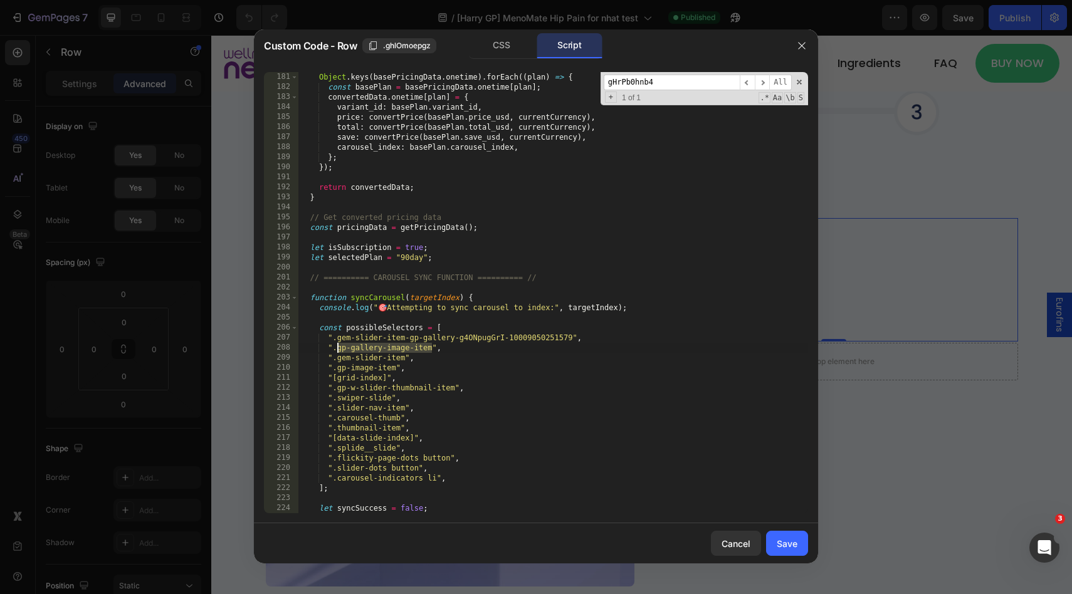
drag, startPoint x: 432, startPoint y: 348, endPoint x: 337, endPoint y: 348, distance: 94.7
click at [337, 348] on div "Object . keys ( basePricingData . onetime ) . forEach (( plan ) => { const base…" at bounding box center [553, 302] width 510 height 461
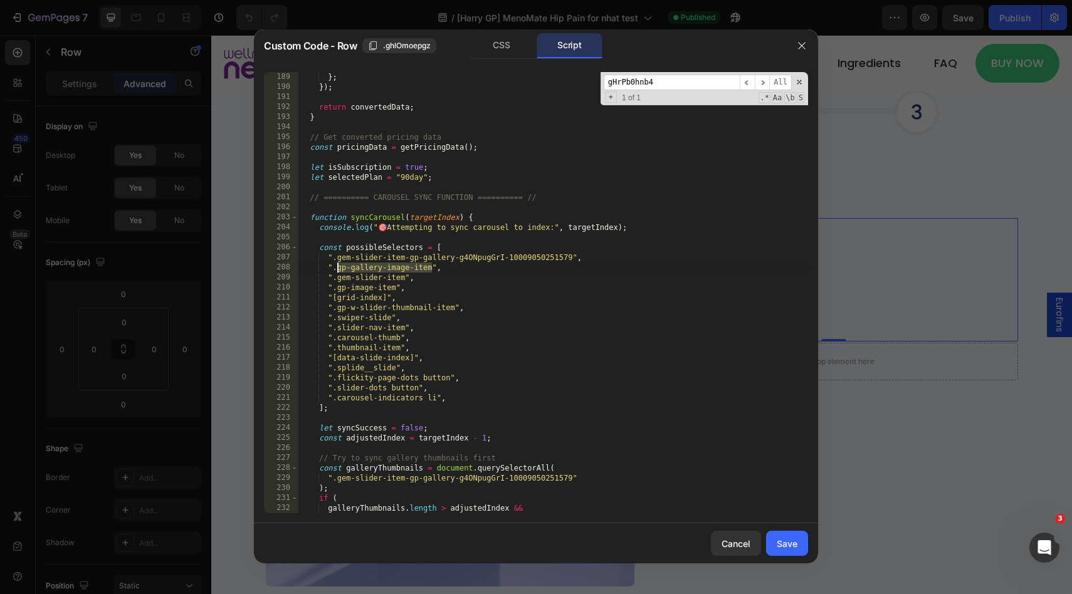
scroll to position [1886, 0]
drag, startPoint x: 572, startPoint y: 258, endPoint x: 334, endPoint y: 263, distance: 238.9
click at [334, 263] on div "carousel_index : basePlan . carousel_index , } ; }) ; return convertedData ; } …" at bounding box center [553, 292] width 510 height 461
click at [463, 308] on div "carousel_index : basePlan . carousel_index , } ; }) ; return convertedData ; } …" at bounding box center [553, 292] width 510 height 461
drag, startPoint x: 571, startPoint y: 258, endPoint x: 337, endPoint y: 258, distance: 233.9
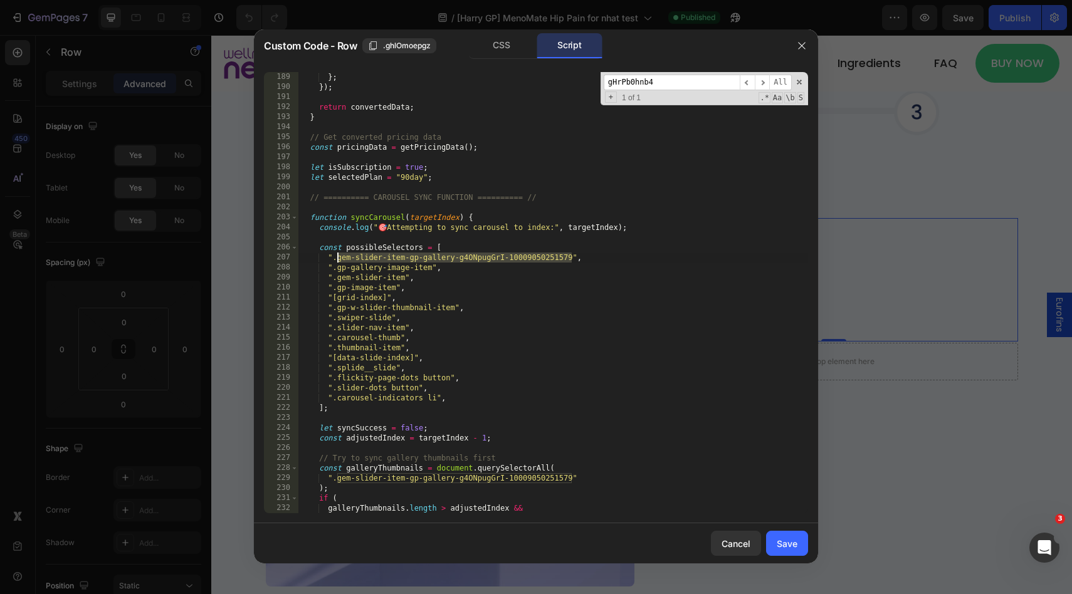
click at [337, 258] on div "carousel_index : basePlan . carousel_index , } ; }) ; return convertedData ; } …" at bounding box center [553, 292] width 510 height 461
type textarea "".gem-slider-item-gp-gallery-g4ONpugGrI-10009050251579","
